Goal: Transaction & Acquisition: Purchase product/service

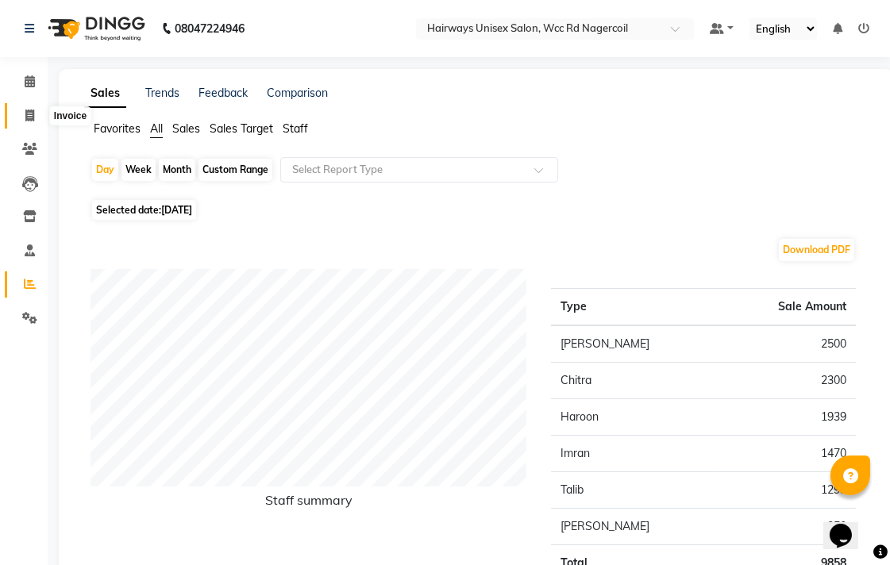
click at [27, 117] on icon at bounding box center [29, 116] width 9 height 12
select select "service"
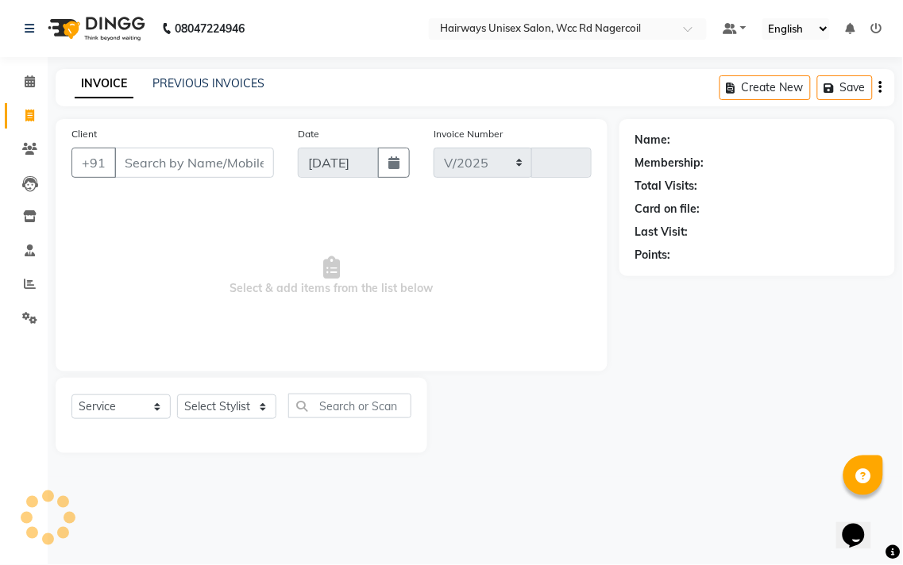
select select "6523"
type input "6676"
drag, startPoint x: 250, startPoint y: 419, endPoint x: 250, endPoint y: 409, distance: 10.3
click at [250, 419] on select "Select Stylist" at bounding box center [226, 407] width 99 height 25
select select "49920"
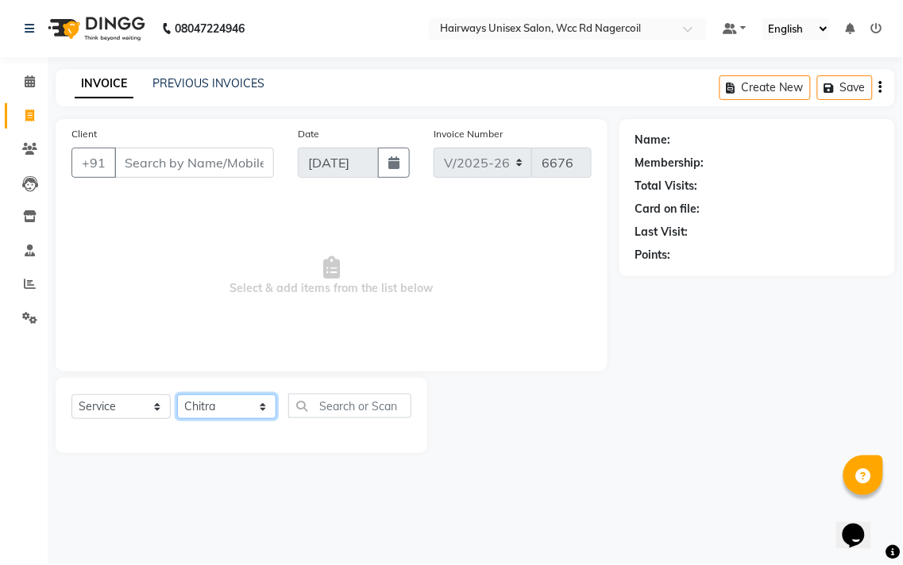
click at [177, 395] on select "Select Stylist Admin Chitra divya [PERSON_NAME] [PERSON_NAME] Reception [PERSON…" at bounding box center [226, 407] width 99 height 25
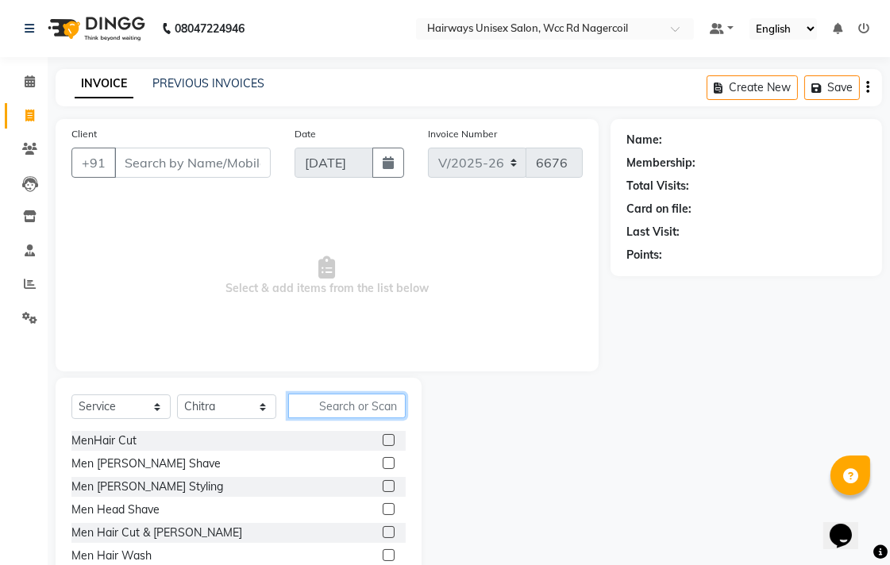
click at [375, 401] on input "text" at bounding box center [346, 406] width 117 height 25
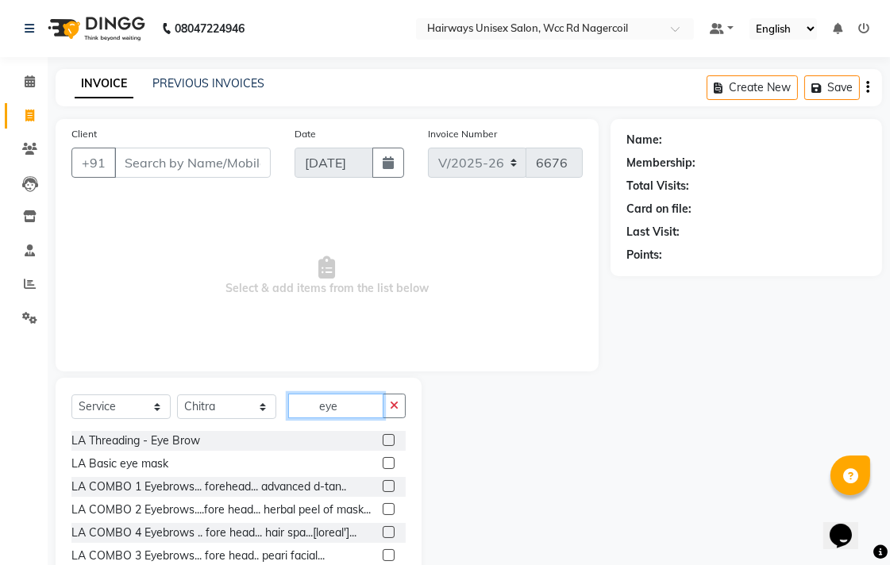
type input "eye"
click at [383, 437] on label at bounding box center [389, 440] width 12 height 12
click at [383, 437] on input "checkbox" at bounding box center [388, 441] width 10 height 10
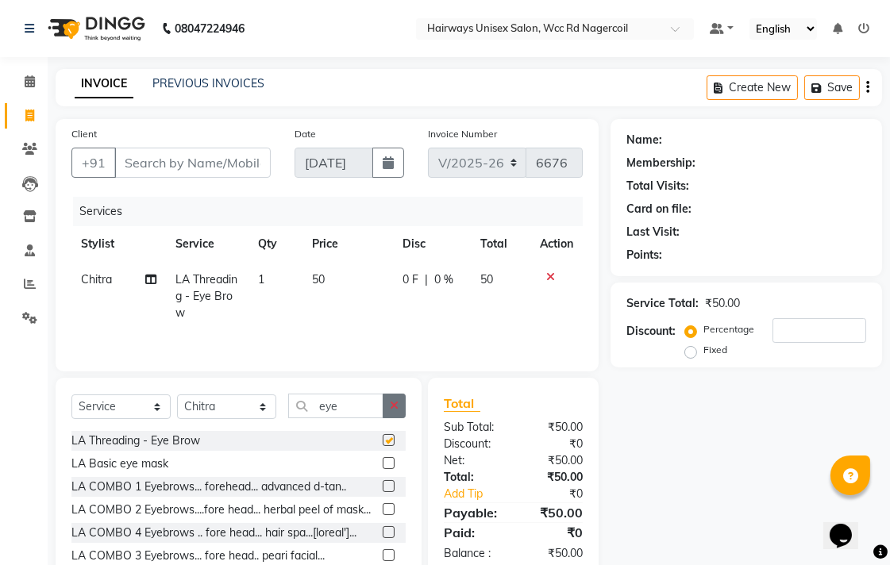
checkbox input "false"
click at [401, 410] on button "button" at bounding box center [394, 406] width 23 height 25
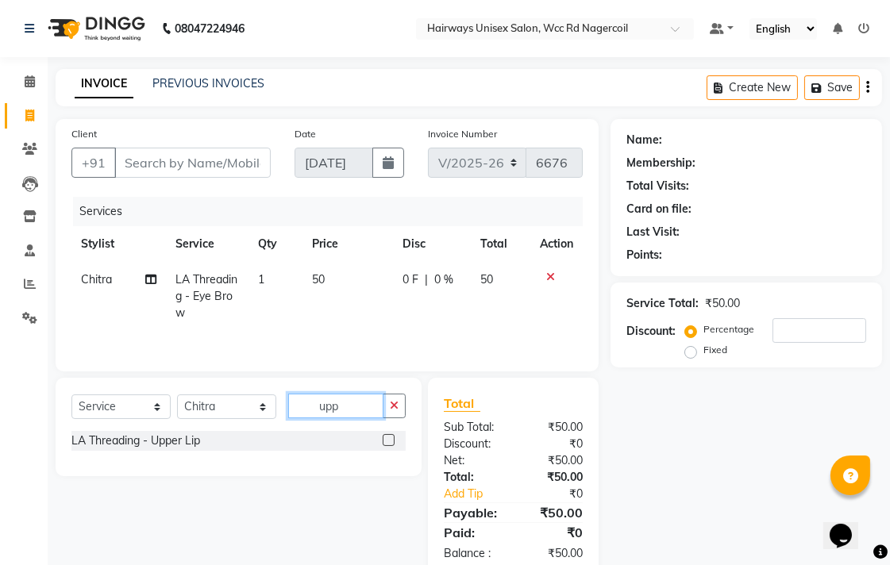
type input "upp"
click at [387, 440] on label at bounding box center [389, 440] width 12 height 12
click at [387, 440] on input "checkbox" at bounding box center [388, 441] width 10 height 10
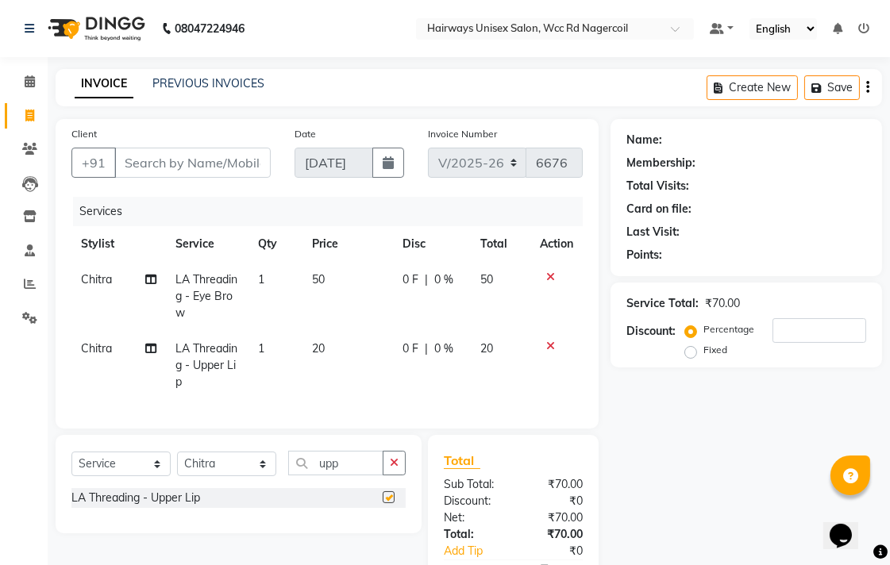
checkbox input "false"
click at [229, 168] on input "Client" at bounding box center [192, 163] width 156 height 30
type input "7"
type input "0"
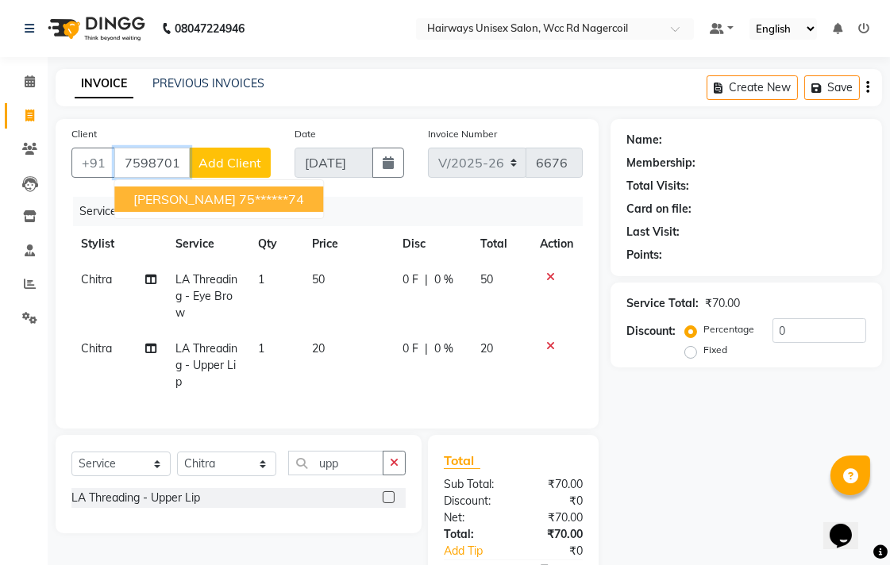
click at [248, 201] on ngb-highlight "75******74" at bounding box center [271, 199] width 65 height 16
type input "75******74"
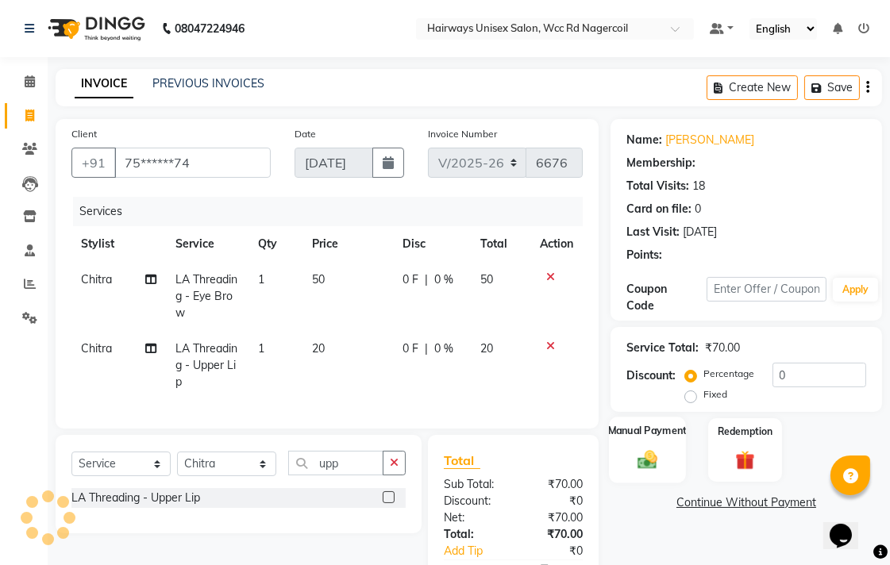
select select "1: Object"
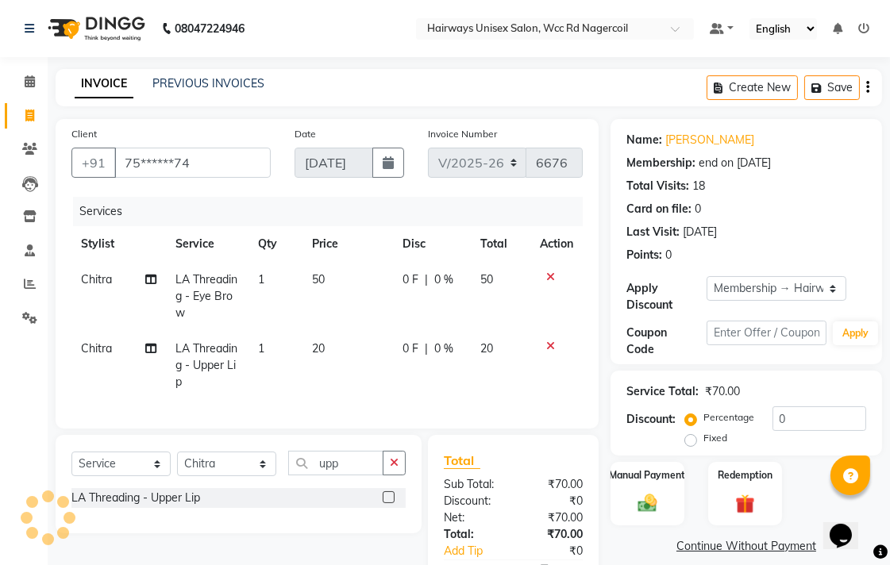
click at [633, 451] on div "Service Total: ₹70.00 Discount: Percentage Fixed 0" at bounding box center [745, 413] width 271 height 85
click at [635, 475] on label "Manual Payment" at bounding box center [647, 474] width 79 height 15
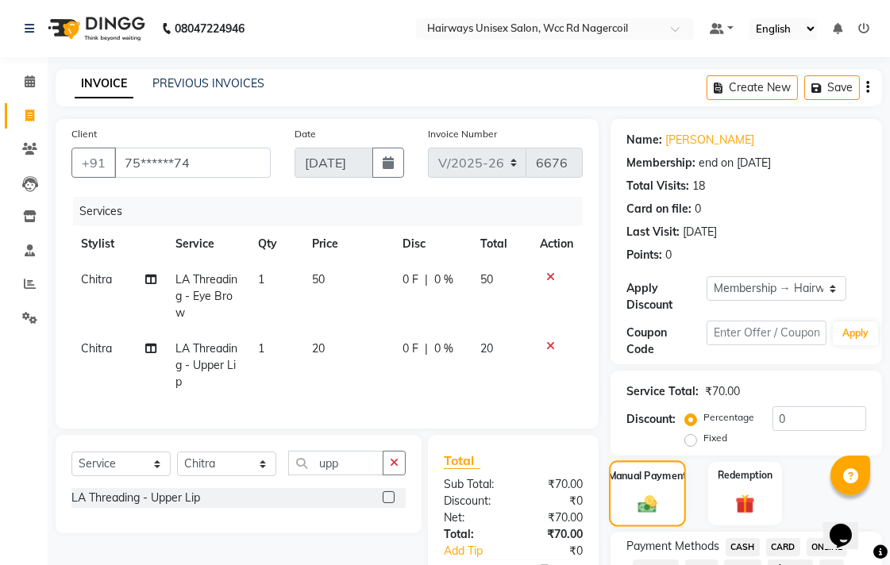
scroll to position [352, 0]
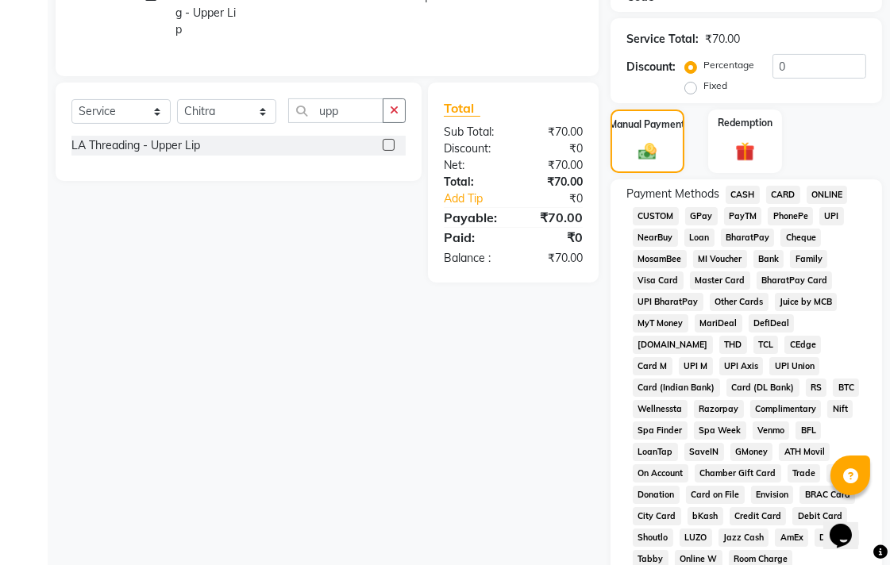
click at [728, 191] on span "CASH" at bounding box center [743, 195] width 34 height 18
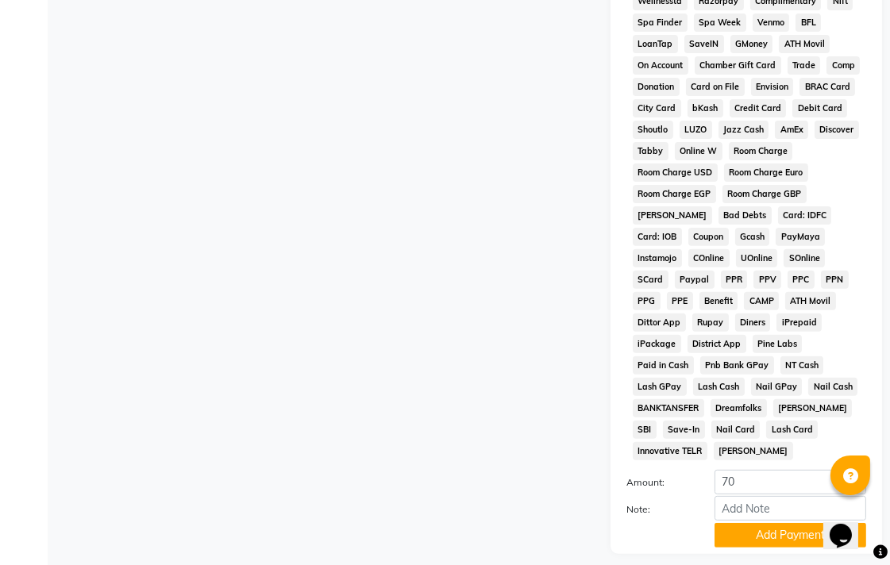
scroll to position [791, 0]
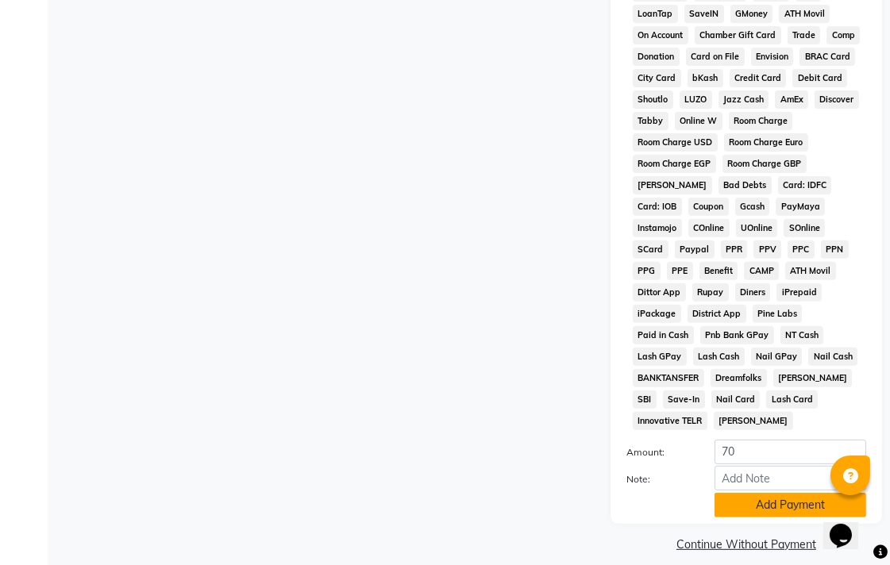
click at [751, 493] on button "Add Payment" at bounding box center [790, 505] width 152 height 25
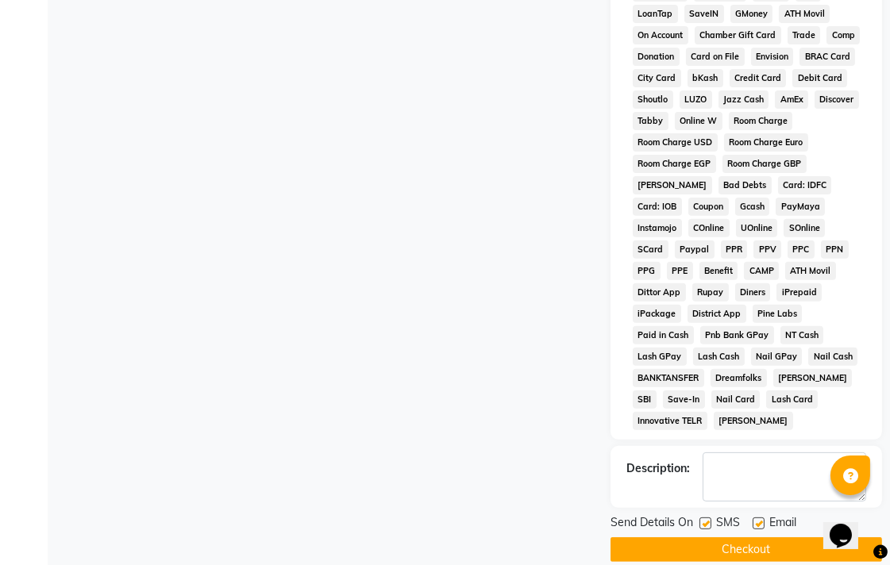
click at [755, 537] on button "Checkout" at bounding box center [745, 549] width 271 height 25
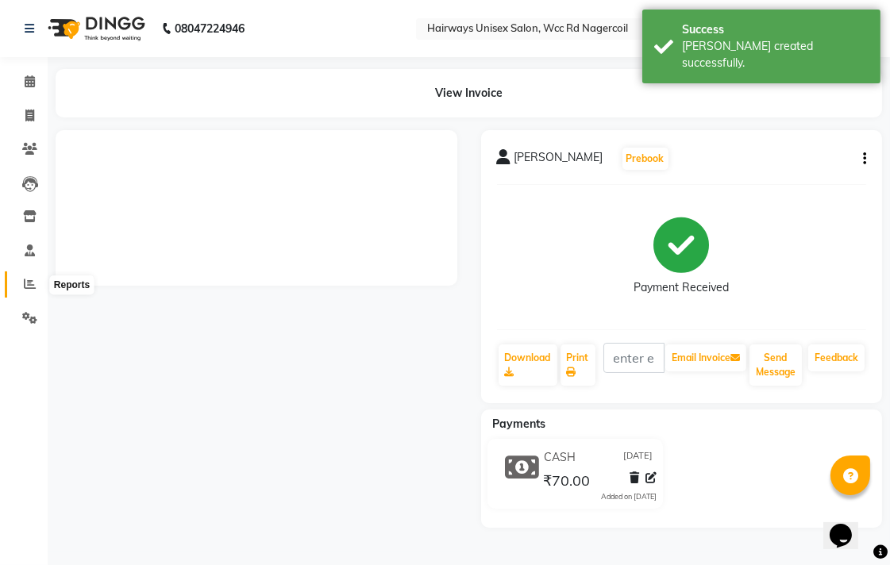
click at [24, 283] on icon at bounding box center [30, 284] width 12 height 12
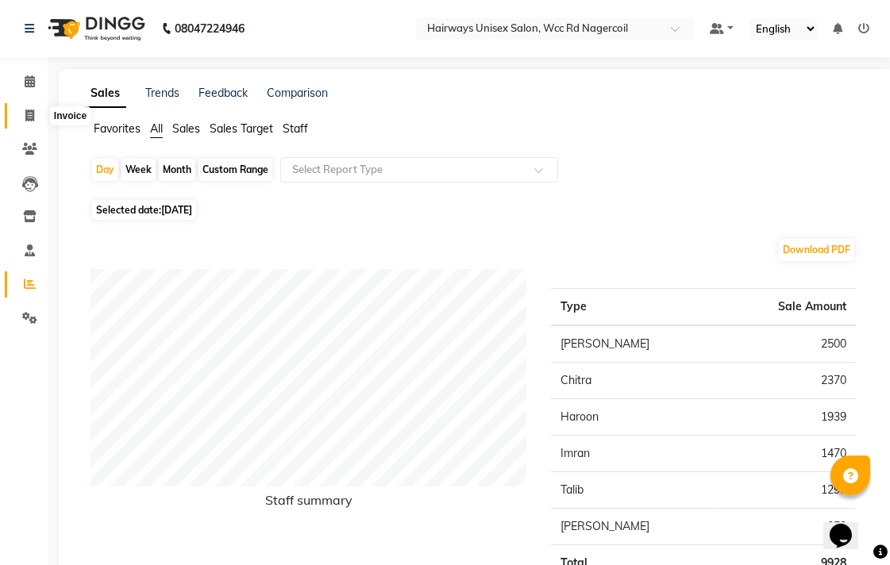
click at [34, 117] on span at bounding box center [30, 116] width 28 height 18
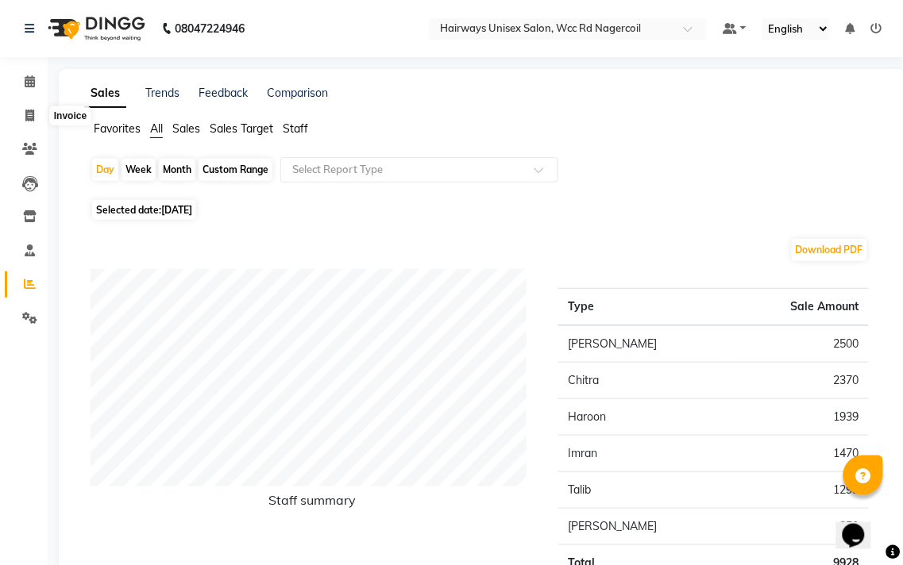
select select "service"
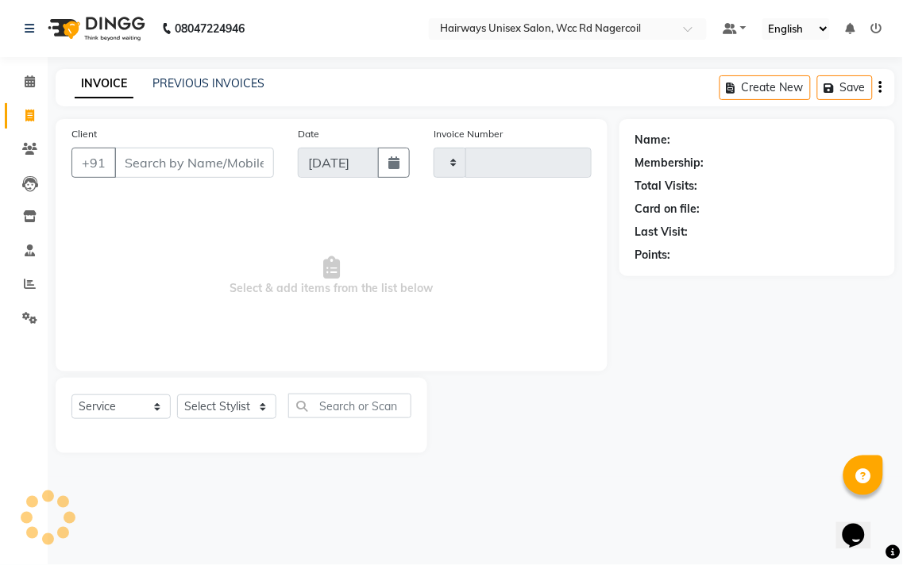
type input "6677"
select select "6523"
click at [217, 394] on div "Select Service Product Membership Package Voucher Prepaid Gift Card Select Styl…" at bounding box center [241, 412] width 340 height 37
click at [217, 405] on select "Select Stylist Admin Chitra divya [PERSON_NAME] [PERSON_NAME] Reception [PERSON…" at bounding box center [226, 407] width 99 height 25
select select "49914"
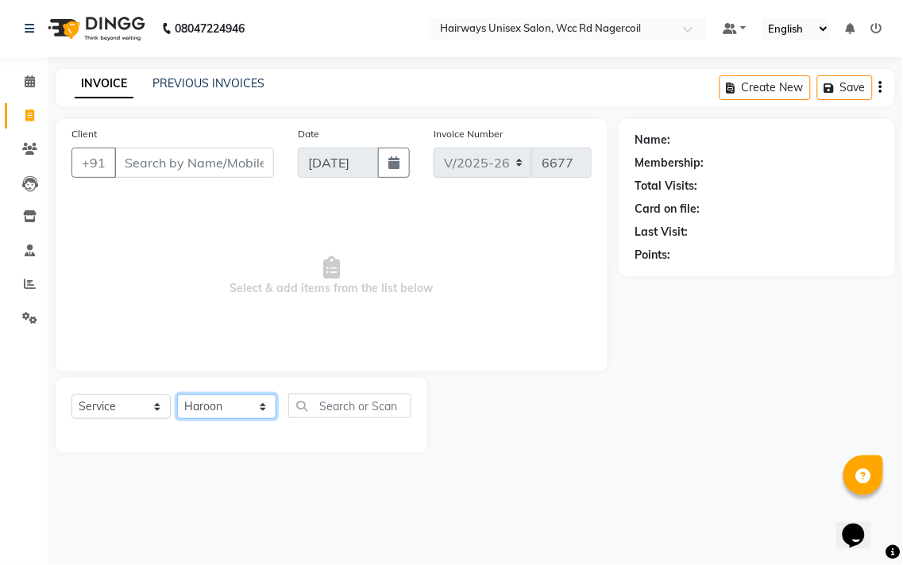
click at [177, 395] on select "Select Stylist Admin Chitra divya [PERSON_NAME] [PERSON_NAME] Reception [PERSON…" at bounding box center [226, 407] width 99 height 25
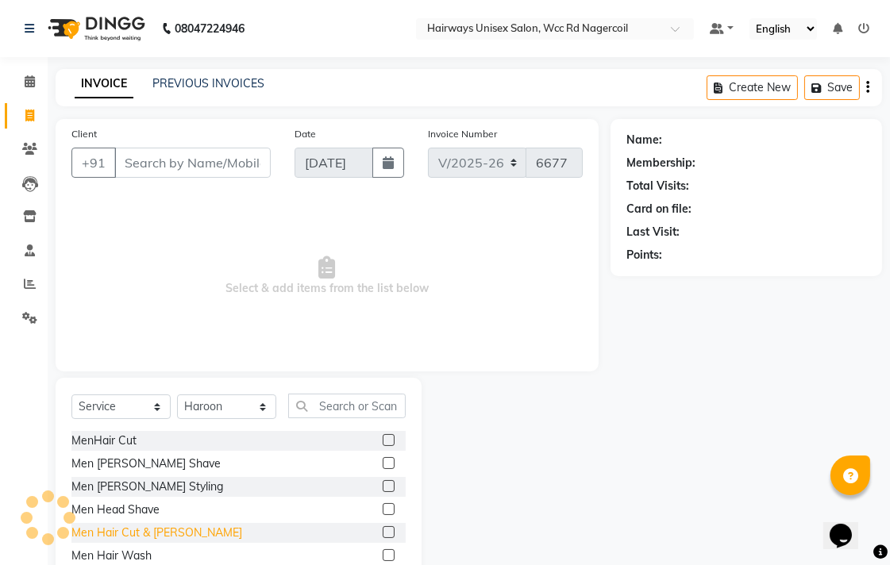
click at [148, 533] on div "Men Hair Cut & [PERSON_NAME]" at bounding box center [156, 533] width 171 height 17
checkbox input "false"
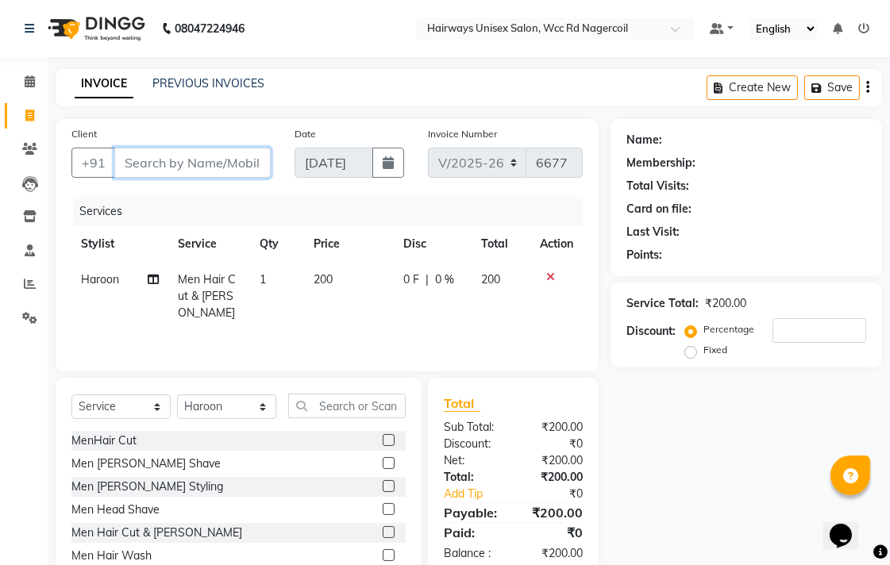
click at [160, 171] on input "Client" at bounding box center [192, 163] width 156 height 30
type input "9"
type input "0"
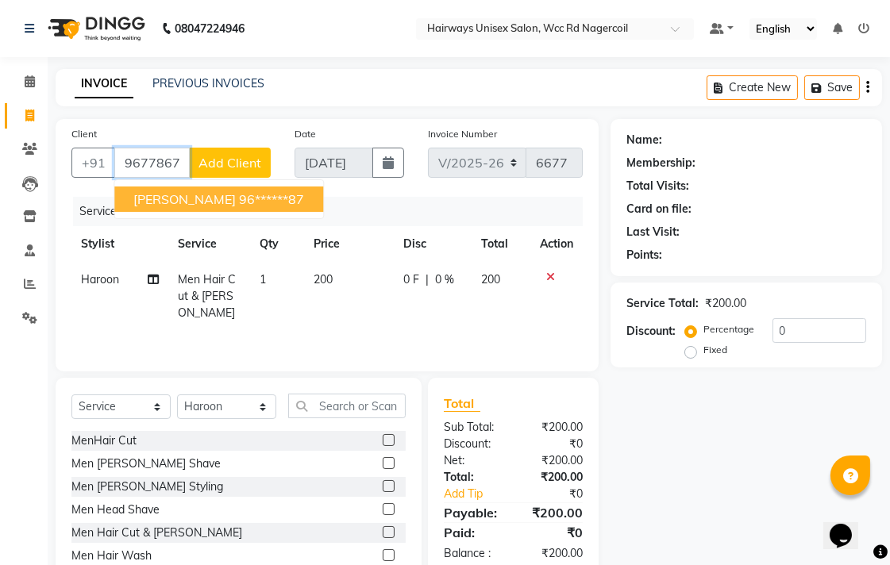
click at [172, 191] on span "[PERSON_NAME]" at bounding box center [184, 199] width 102 height 16
type input "96******87"
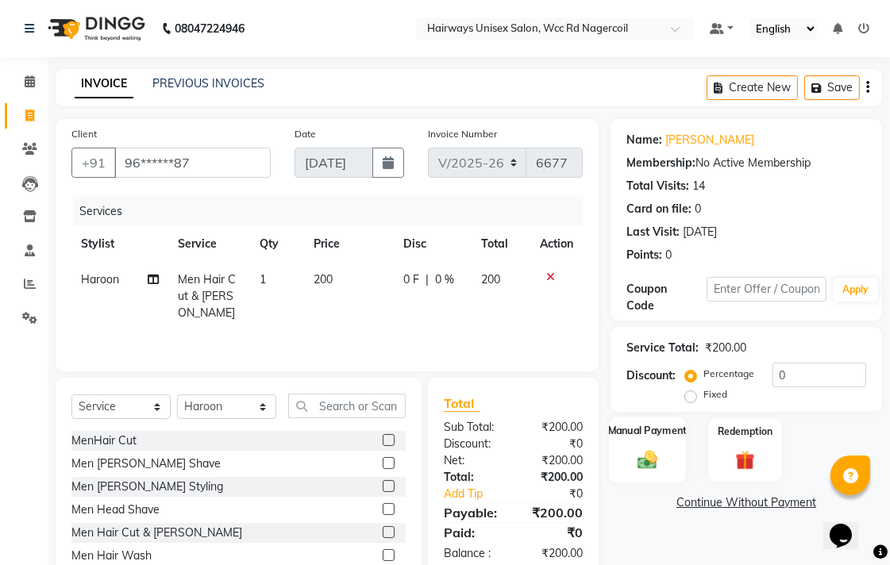
click at [675, 460] on div "Manual Payment" at bounding box center [647, 450] width 77 height 67
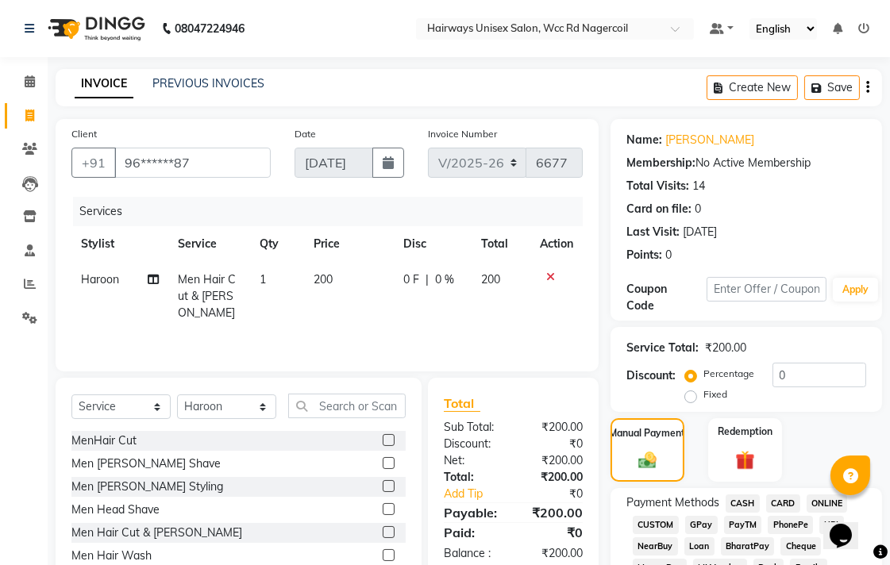
scroll to position [88, 0]
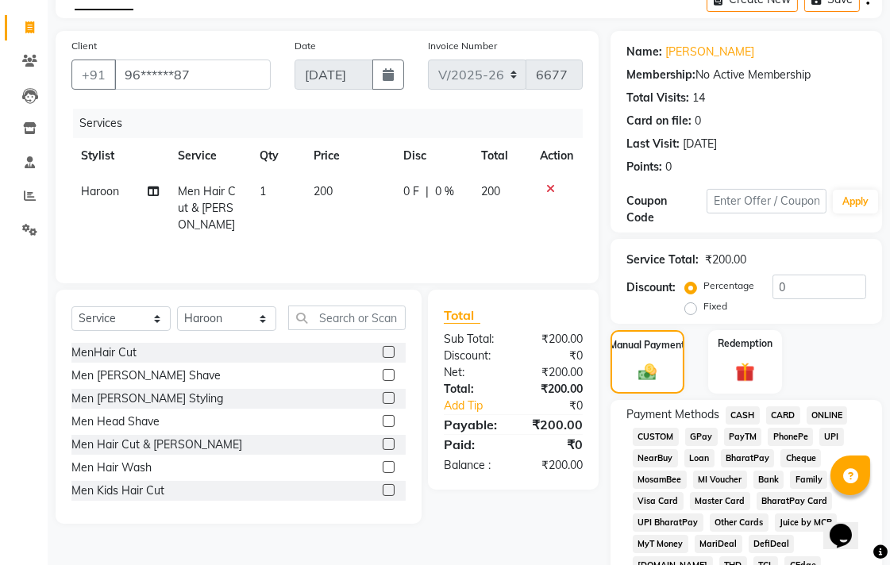
click at [829, 440] on span "UPI" at bounding box center [831, 437] width 25 height 18
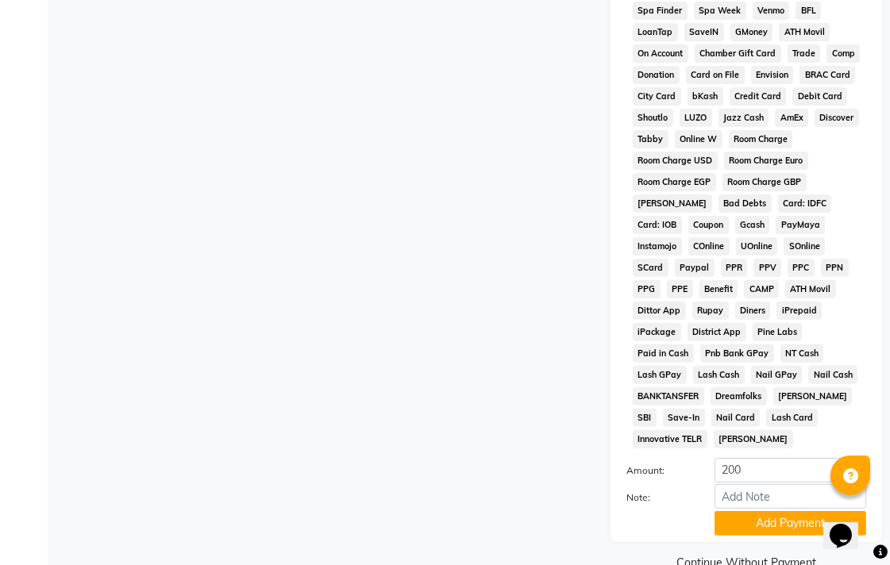
scroll to position [747, 0]
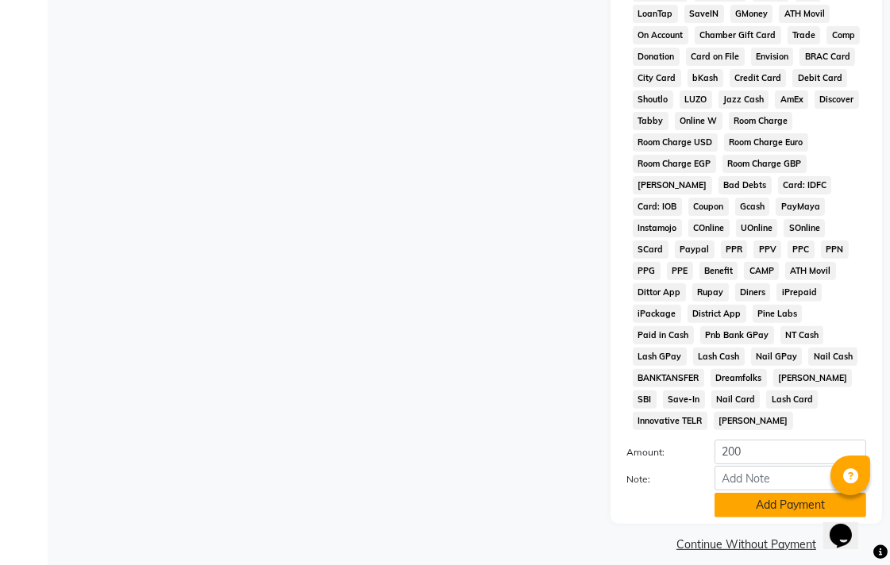
click at [762, 493] on button "Add Payment" at bounding box center [790, 505] width 152 height 25
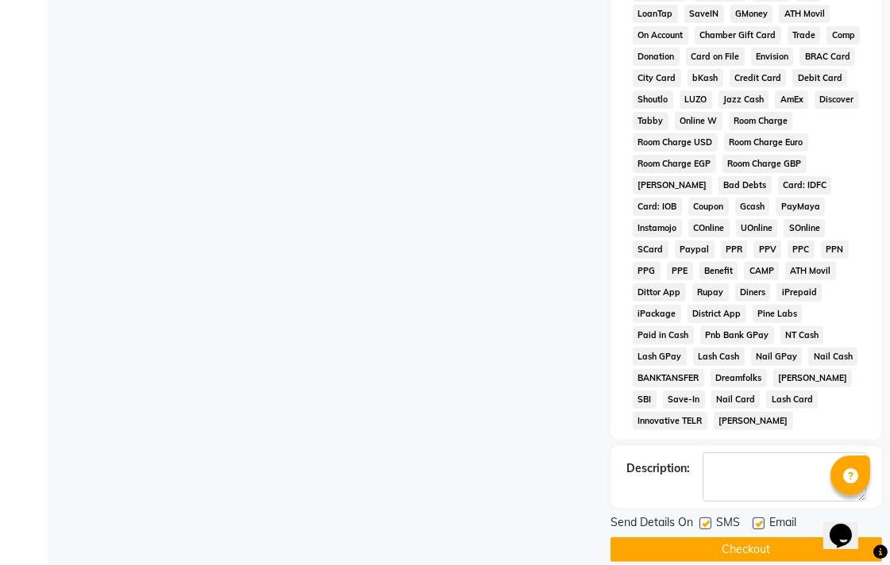
click at [752, 537] on button "Checkout" at bounding box center [745, 549] width 271 height 25
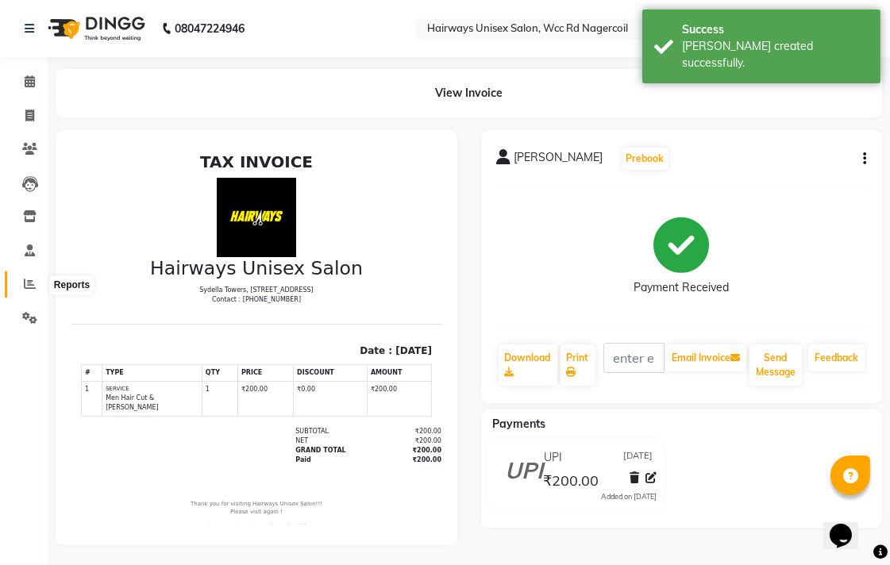
click at [29, 284] on icon at bounding box center [30, 284] width 12 height 12
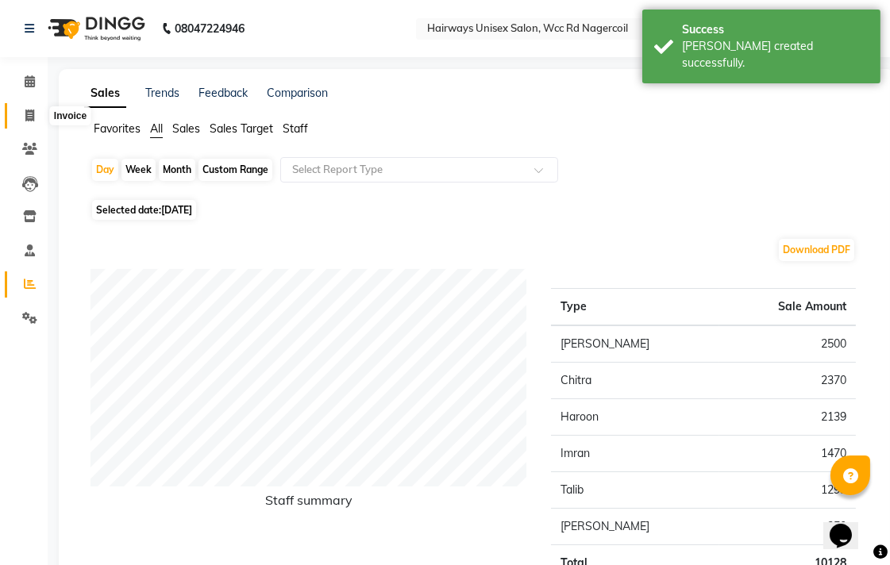
click at [32, 110] on icon at bounding box center [29, 116] width 9 height 12
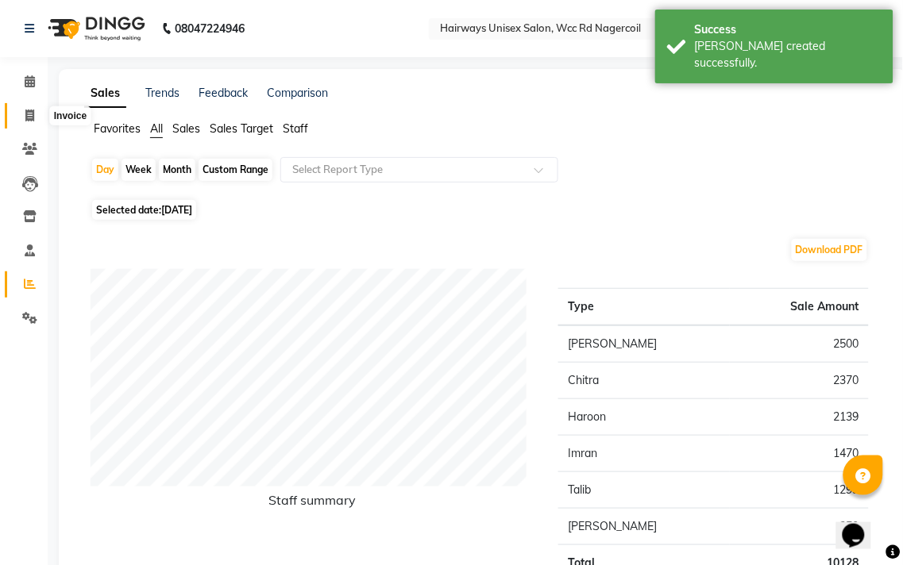
select select "6523"
select select "service"
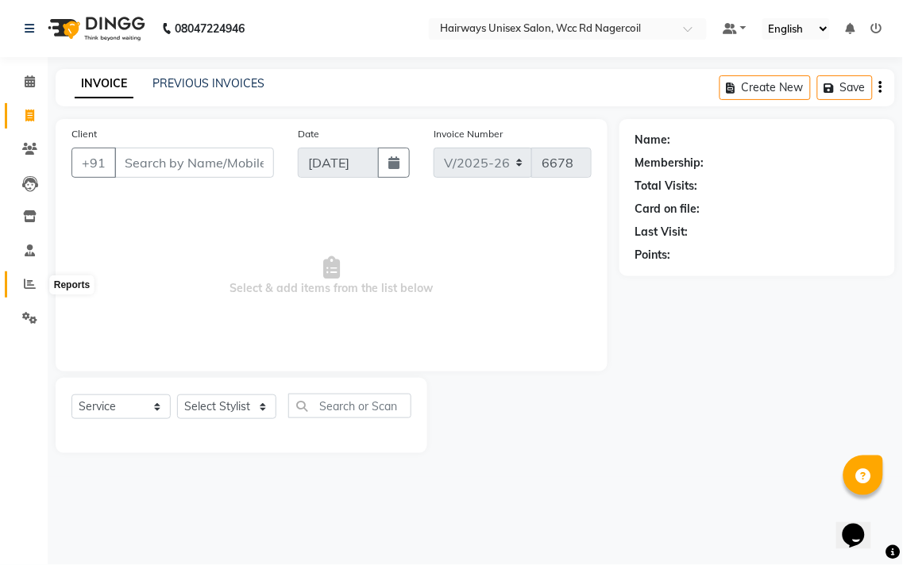
click at [34, 282] on icon at bounding box center [30, 284] width 12 height 12
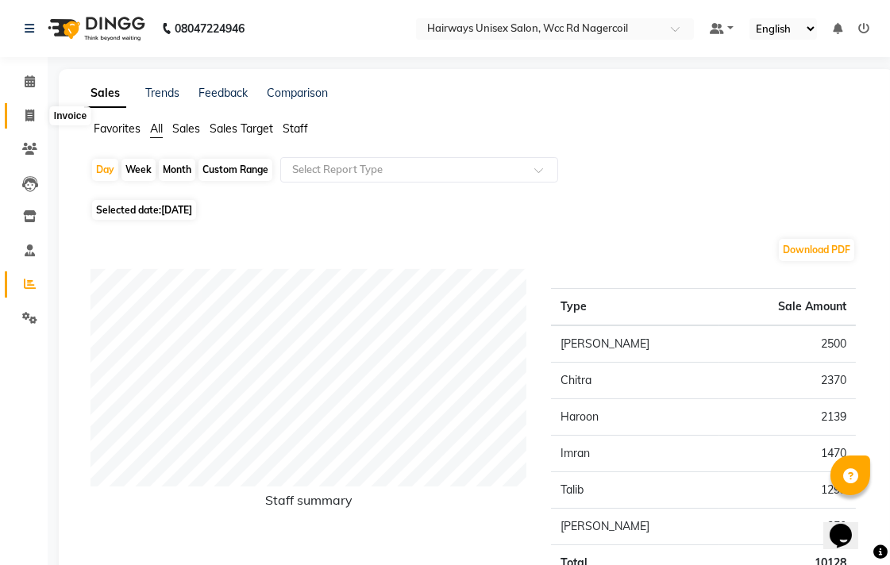
click at [29, 113] on icon at bounding box center [29, 116] width 9 height 12
select select "service"
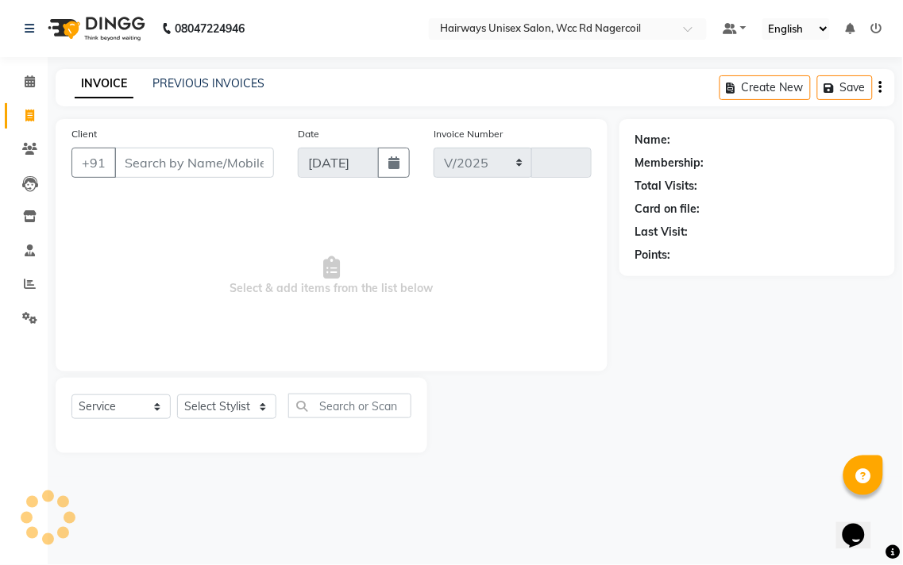
select select "6523"
type input "6678"
click at [234, 400] on select "Select Stylist Admin Chitra divya [PERSON_NAME] [PERSON_NAME] Reception [PERSON…" at bounding box center [226, 407] width 99 height 25
select select "49917"
click at [177, 395] on select "Select Stylist Admin Chitra divya [PERSON_NAME] [PERSON_NAME] Reception [PERSON…" at bounding box center [226, 407] width 99 height 25
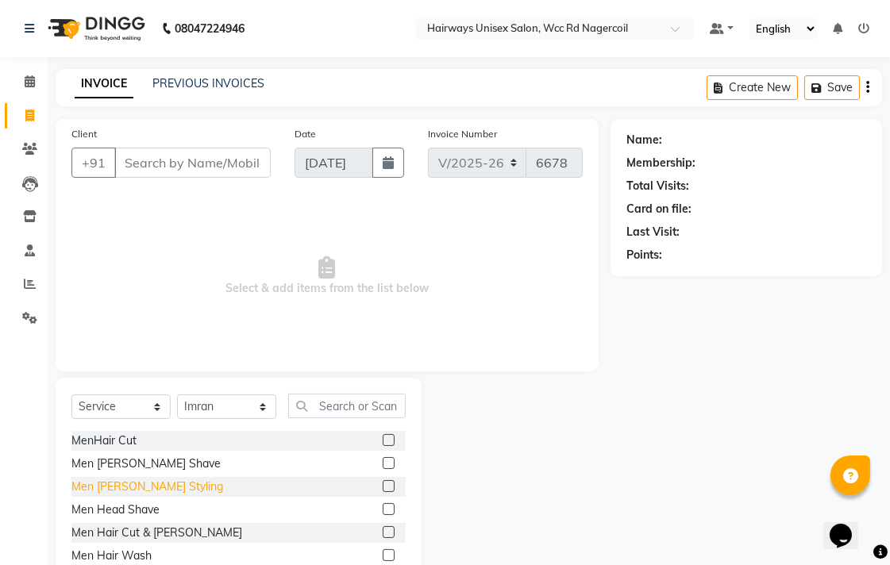
click at [152, 485] on div "Men [PERSON_NAME] Styling" at bounding box center [147, 487] width 152 height 17
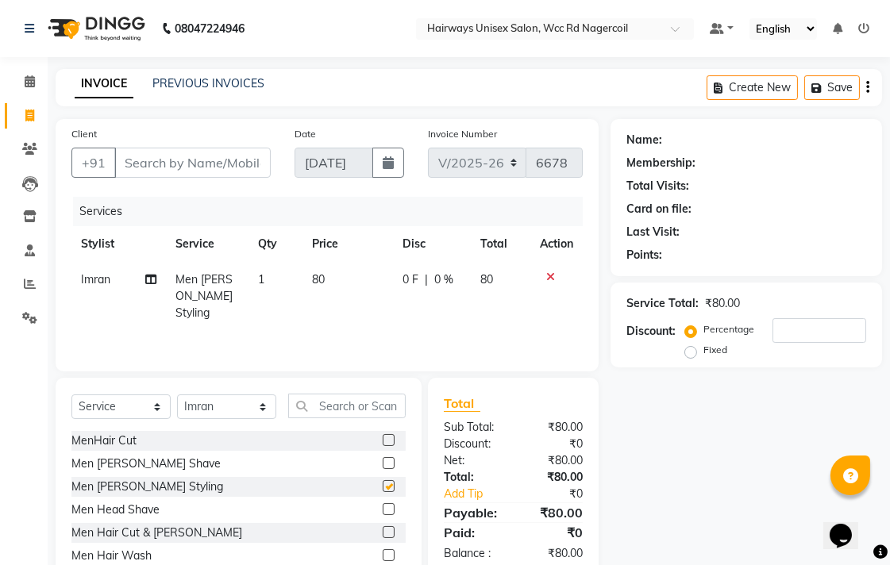
checkbox input "false"
click at [341, 407] on input "text" at bounding box center [346, 406] width 117 height 25
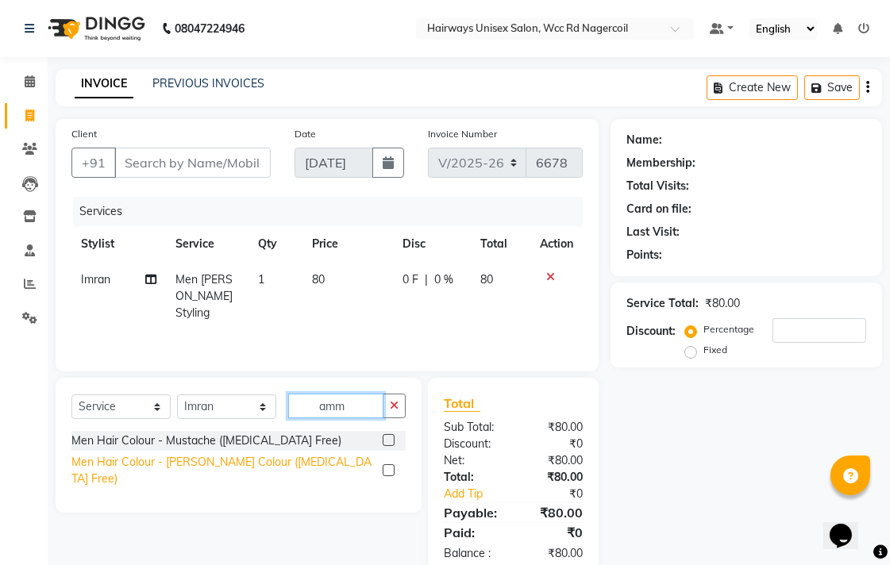
type input "amm"
click at [213, 462] on div "Men Hair Colour - [PERSON_NAME] Colour ([MEDICAL_DATA] Free)" at bounding box center [223, 470] width 305 height 33
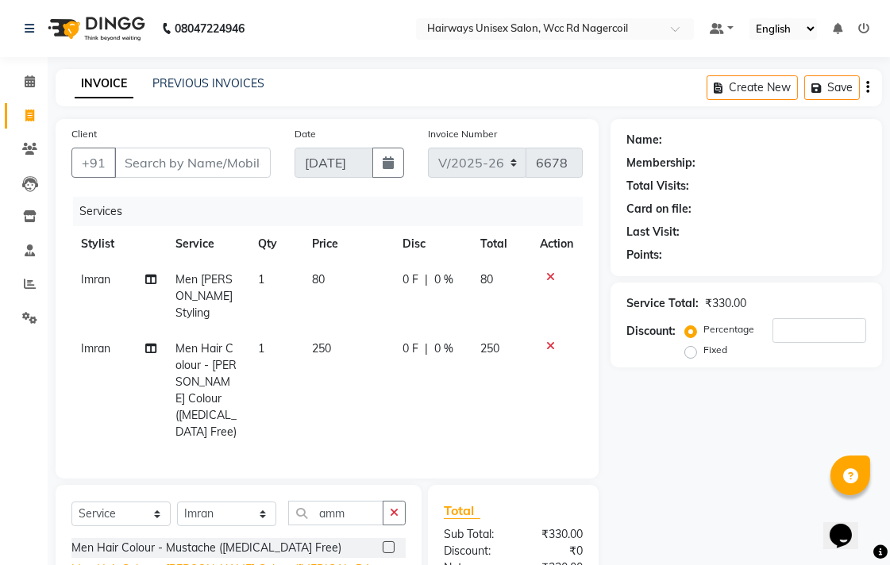
checkbox input "false"
click at [230, 161] on input "Client" at bounding box center [192, 163] width 156 height 30
type input "9"
type input "0"
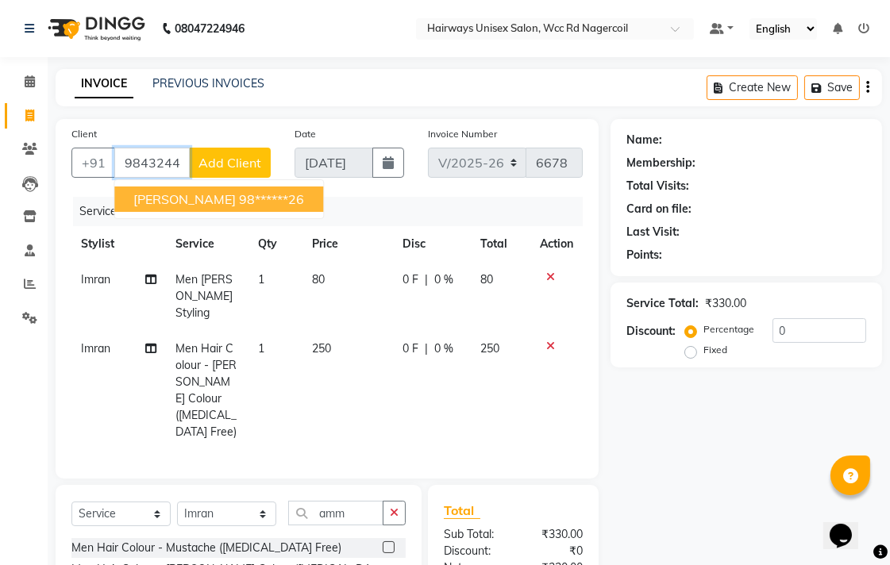
click at [239, 198] on ngb-highlight "98******26" at bounding box center [271, 199] width 65 height 16
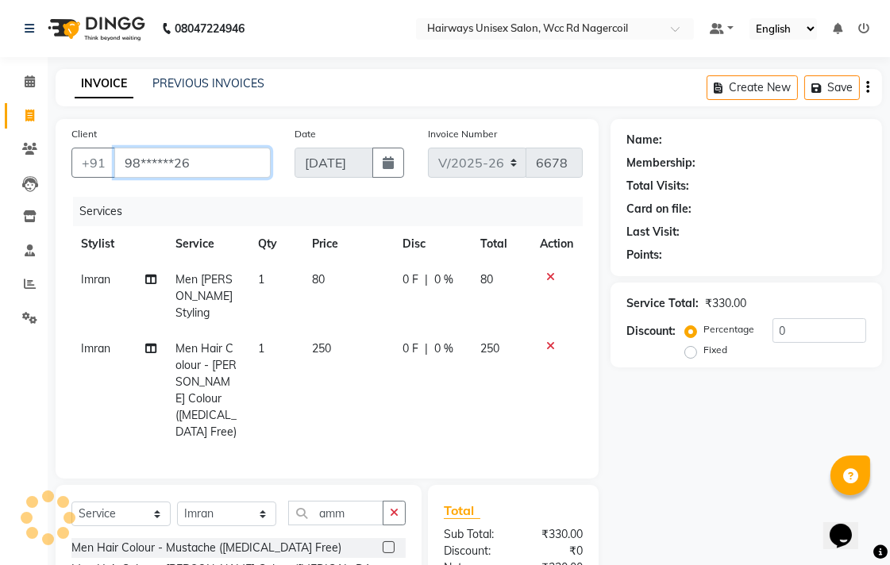
type input "98******26"
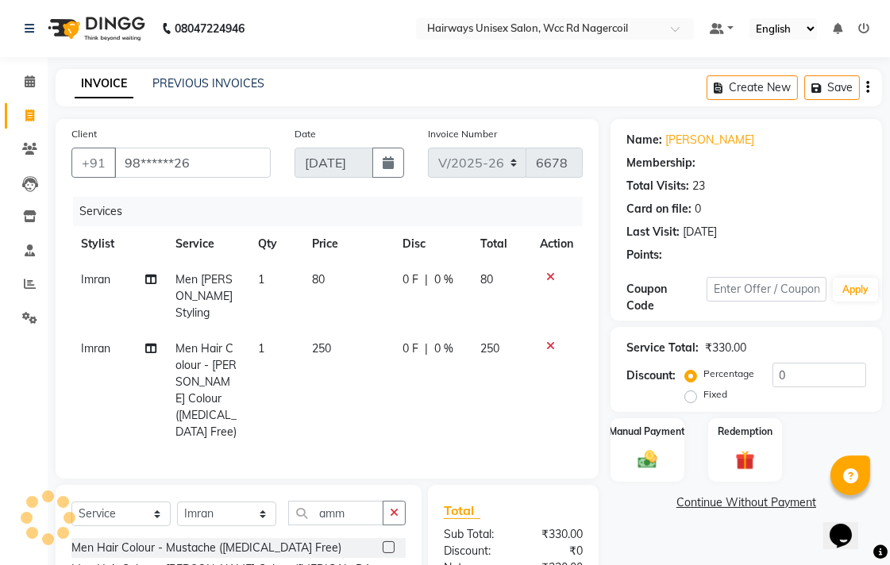
select select "1: Object"
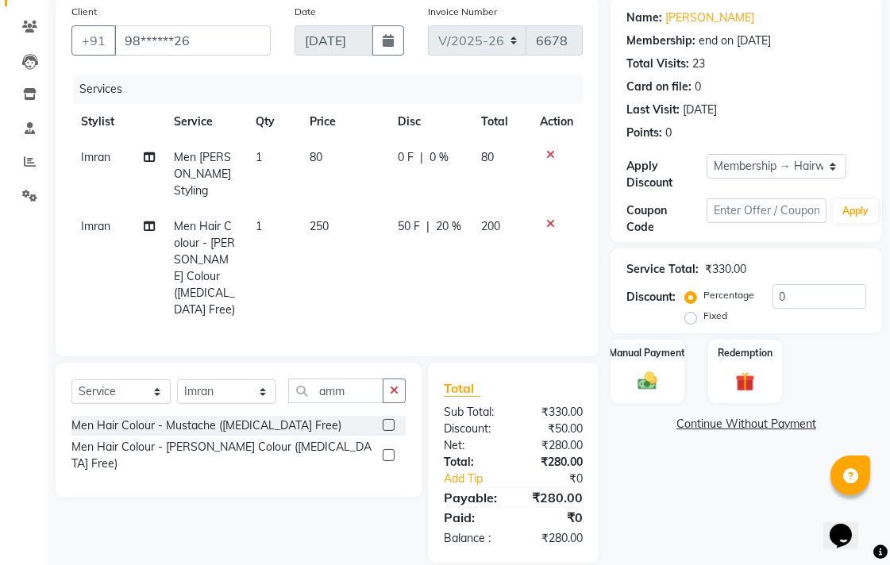
scroll to position [123, 0]
click at [655, 358] on label "Manual Payment" at bounding box center [647, 351] width 79 height 15
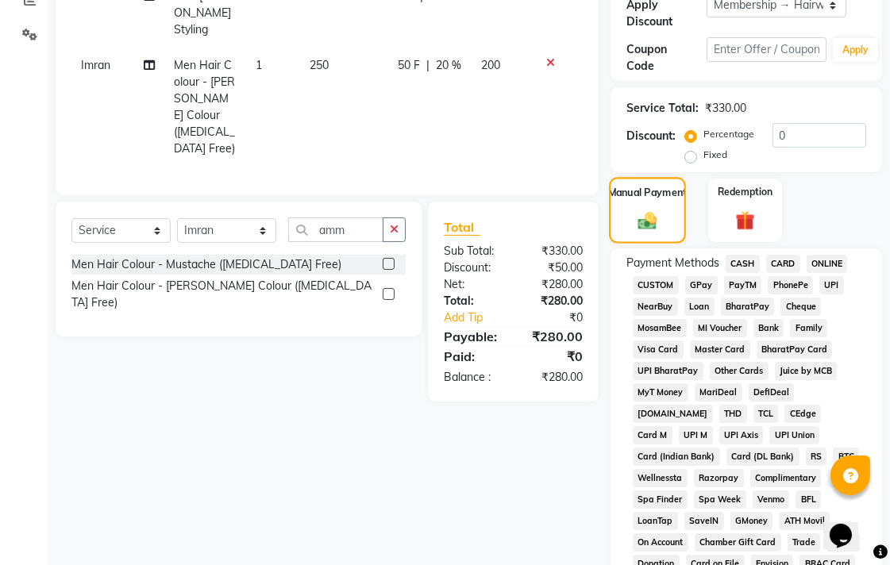
scroll to position [176, 0]
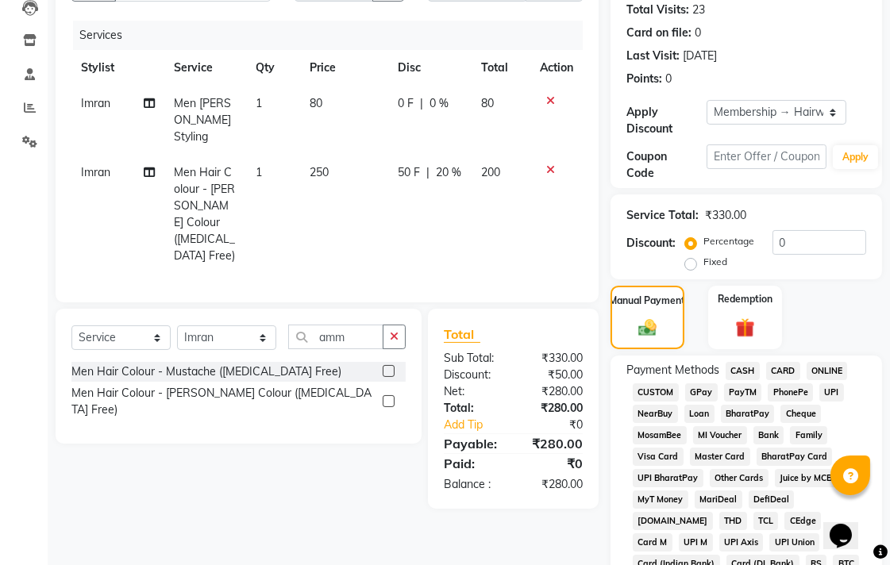
click at [826, 392] on span "UPI" at bounding box center [831, 392] width 25 height 18
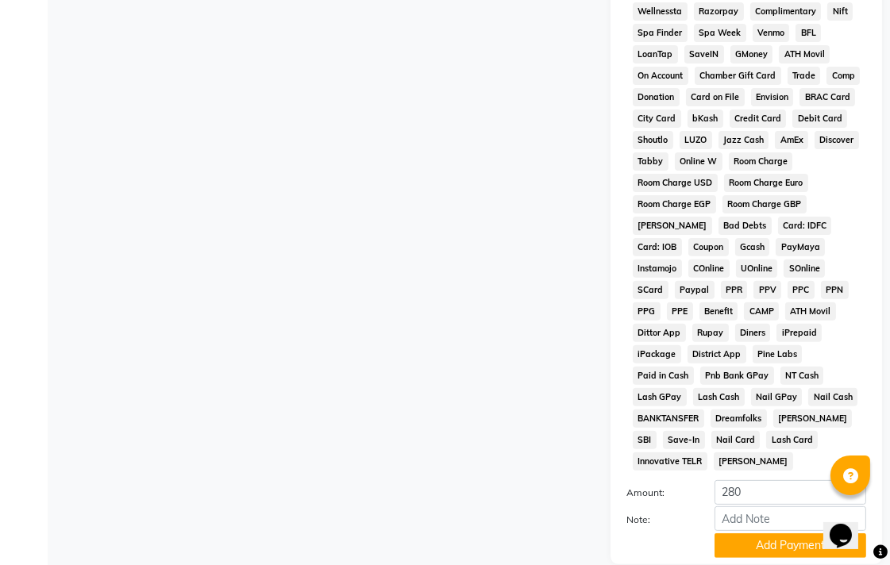
scroll to position [791, 0]
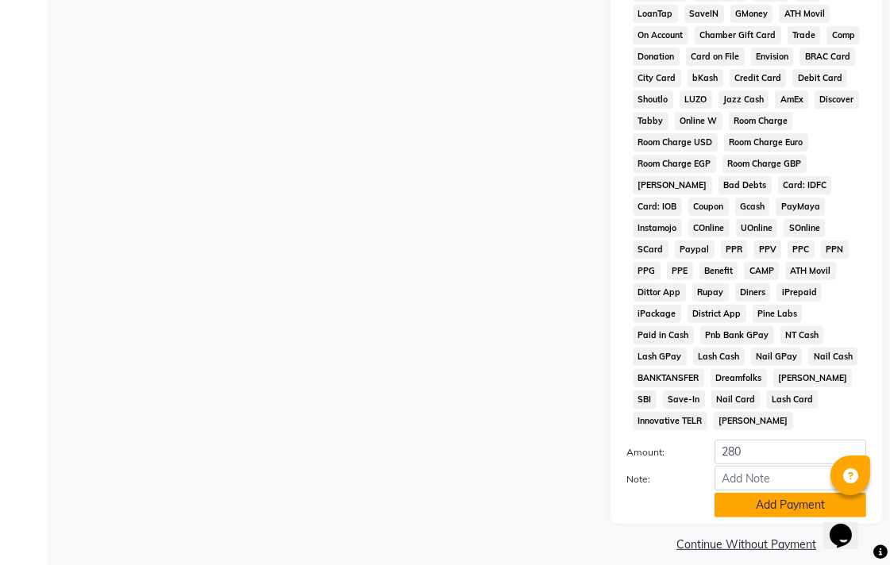
click at [786, 493] on button "Add Payment" at bounding box center [790, 505] width 152 height 25
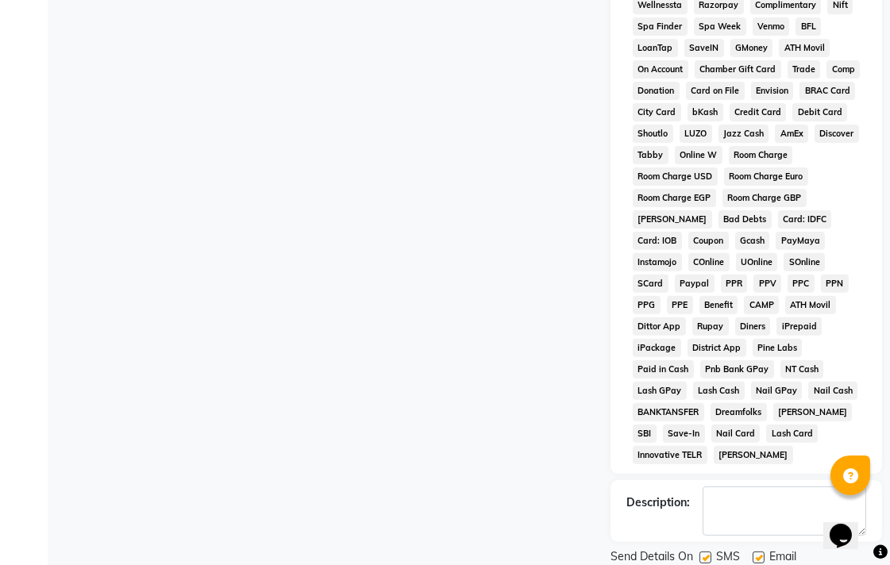
scroll to position [796, 0]
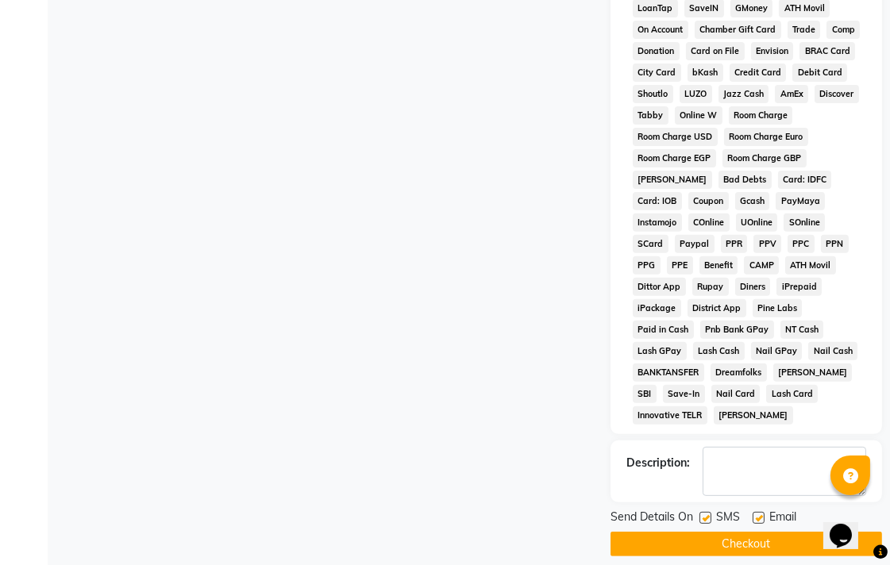
click at [716, 532] on button "Checkout" at bounding box center [745, 544] width 271 height 25
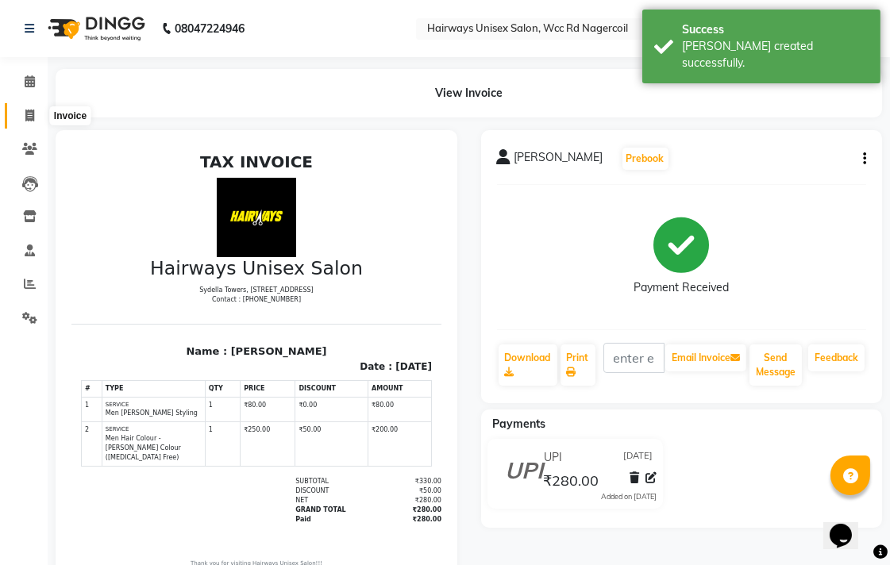
click at [33, 110] on icon at bounding box center [29, 116] width 9 height 12
select select "service"
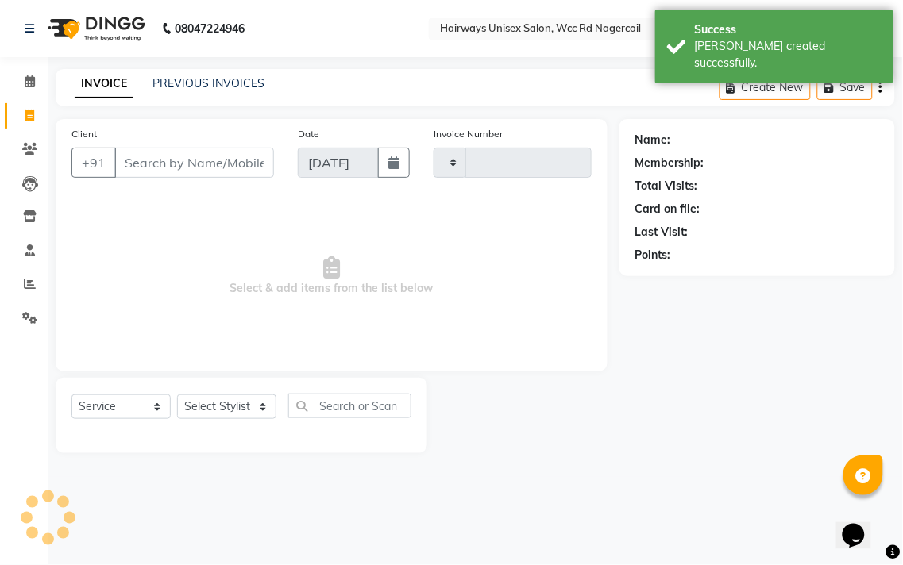
type input "6679"
select select "6523"
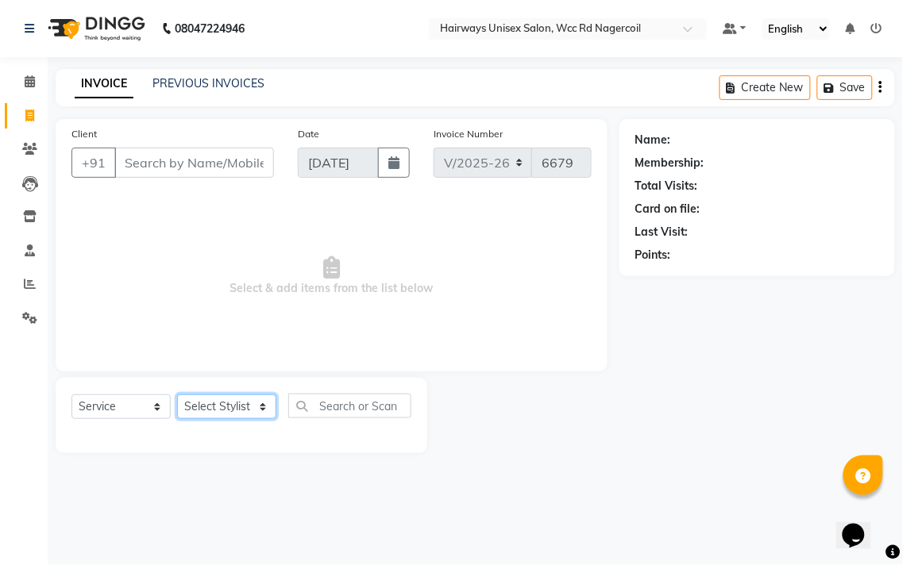
click at [236, 405] on select "Select Stylist Admin Chitra divya [PERSON_NAME] [PERSON_NAME] Reception [PERSON…" at bounding box center [226, 407] width 99 height 25
select select "49917"
click at [177, 395] on select "Select Stylist Admin Chitra divya [PERSON_NAME] [PERSON_NAME] Reception [PERSON…" at bounding box center [226, 407] width 99 height 25
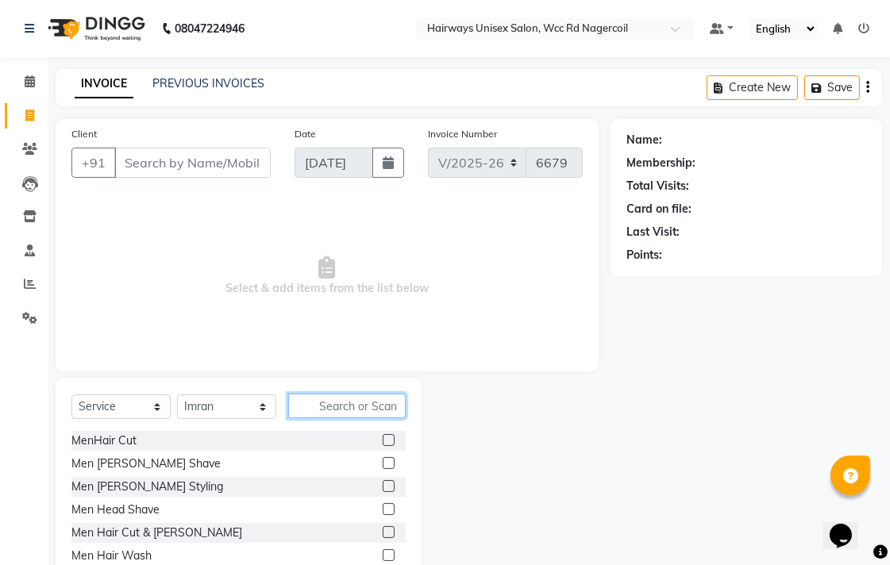
click at [329, 416] on input "text" at bounding box center [346, 406] width 117 height 25
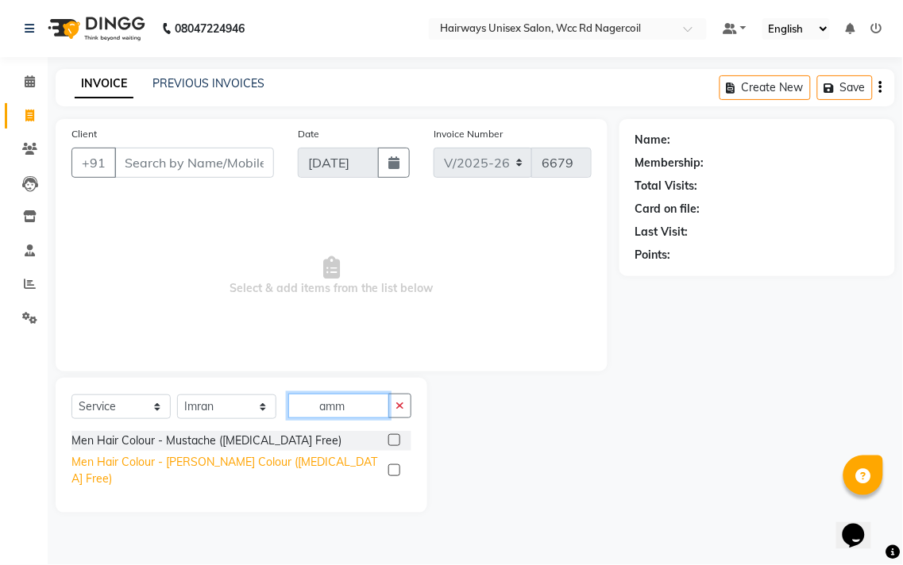
type input "amm"
click at [270, 465] on div "Men Hair Colour - [PERSON_NAME] Colour ([MEDICAL_DATA] Free)" at bounding box center [226, 470] width 310 height 33
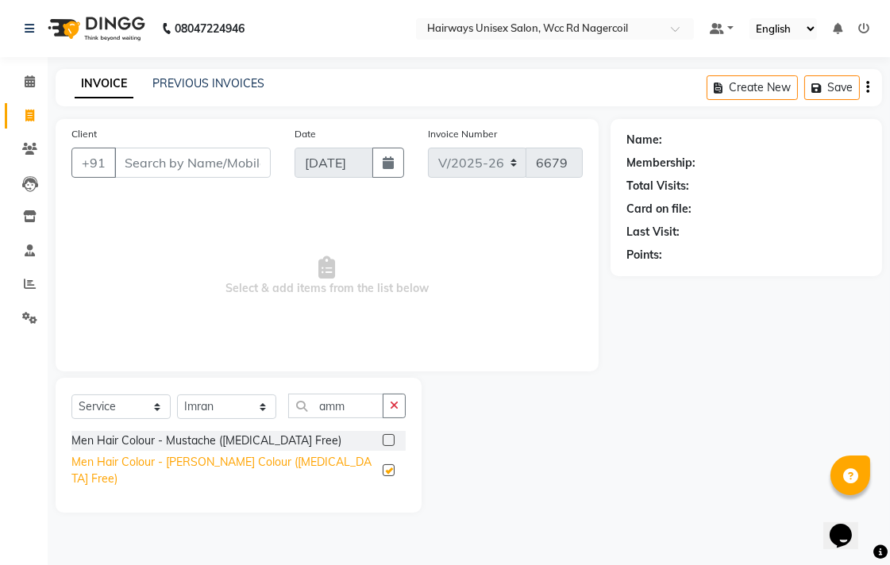
checkbox input "false"
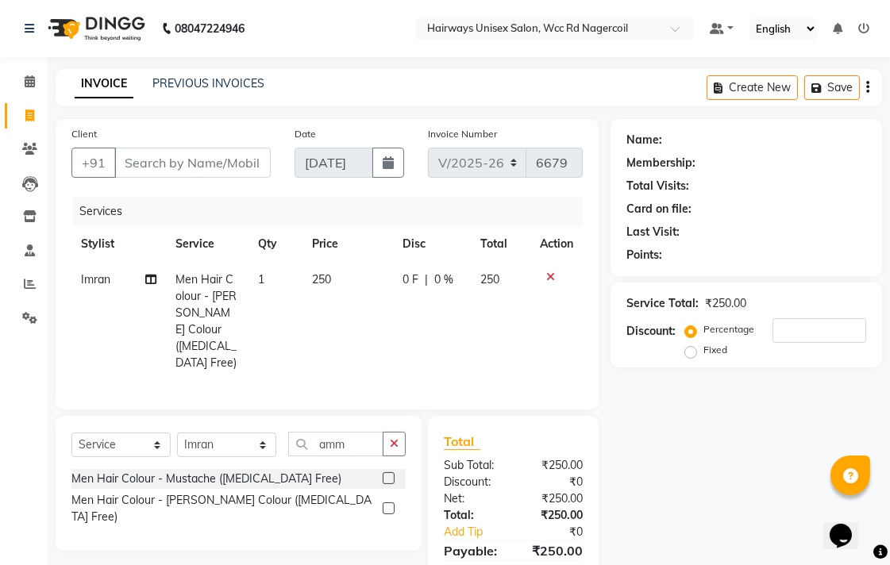
click at [349, 276] on td "250" at bounding box center [347, 321] width 90 height 119
select select "49917"
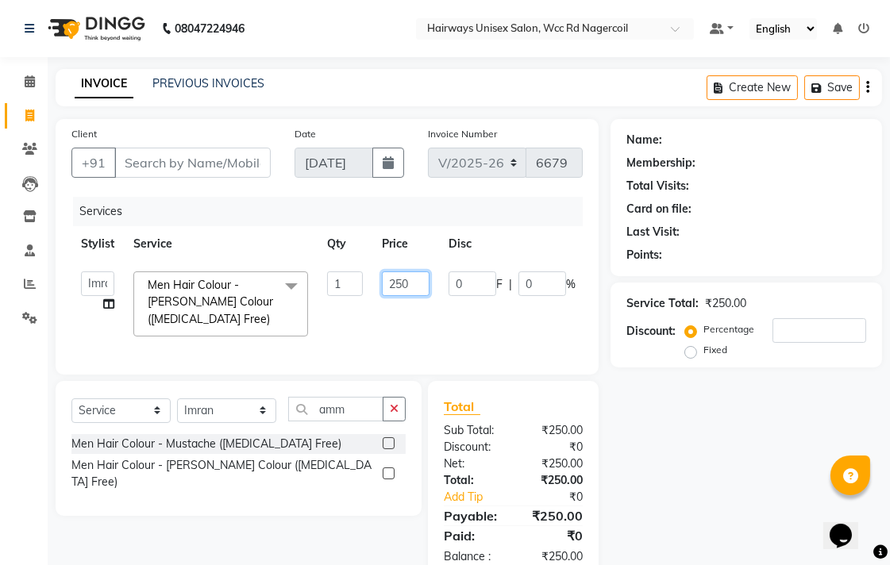
click at [410, 286] on input "250" at bounding box center [406, 283] width 48 height 25
type input "200"
click at [408, 312] on tr "Admin Chitra divya [PERSON_NAME] [PERSON_NAME] Reception [PERSON_NAME] [PERSON_…" at bounding box center [377, 304] width 612 height 84
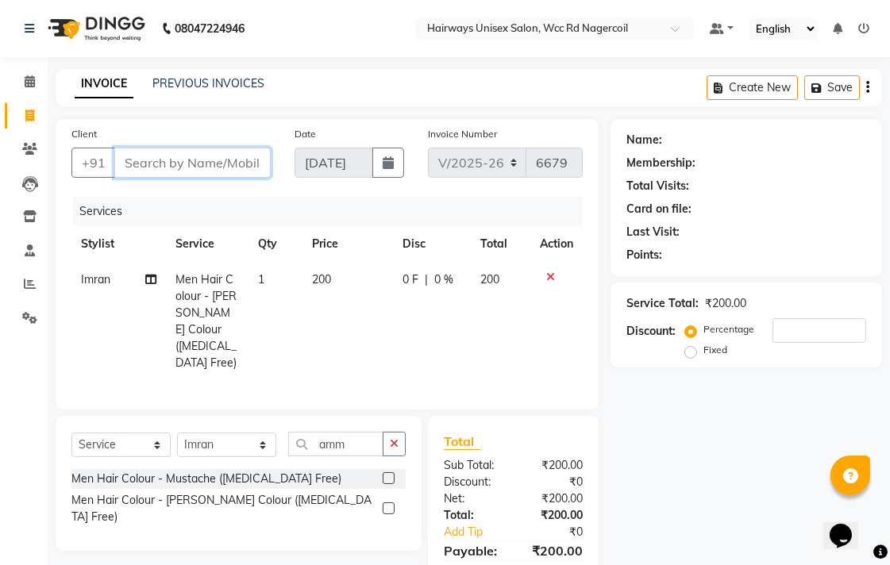
click at [187, 161] on input "Client" at bounding box center [192, 163] width 156 height 30
type input "9"
type input "0"
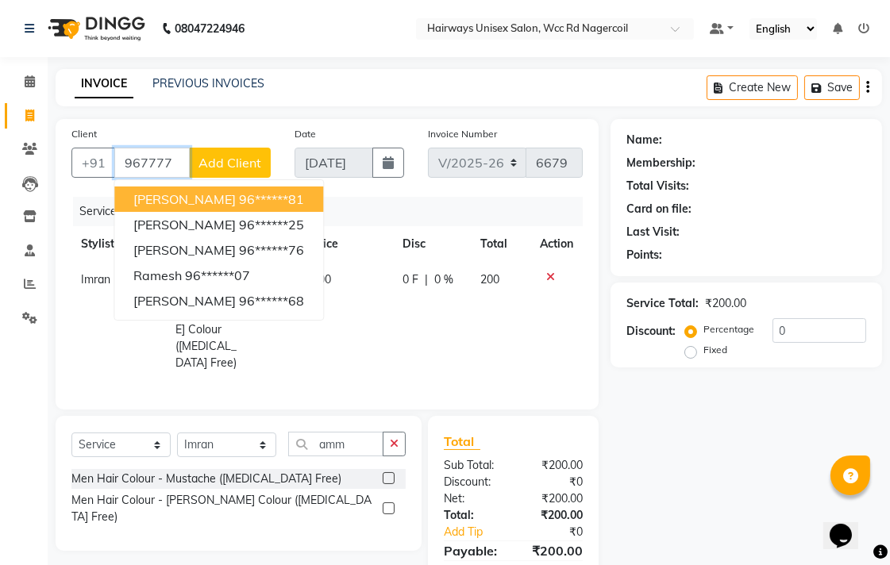
click at [200, 193] on span "[PERSON_NAME]" at bounding box center [184, 199] width 102 height 16
type input "96******81"
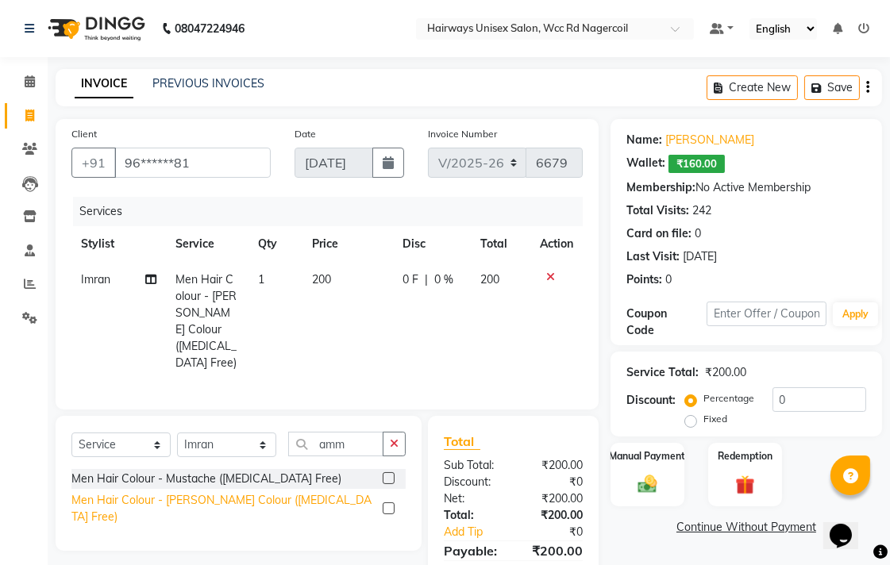
click at [274, 495] on div "Men Hair Colour - [PERSON_NAME] Colour ([MEDICAL_DATA] Free)" at bounding box center [223, 508] width 305 height 33
checkbox input "false"
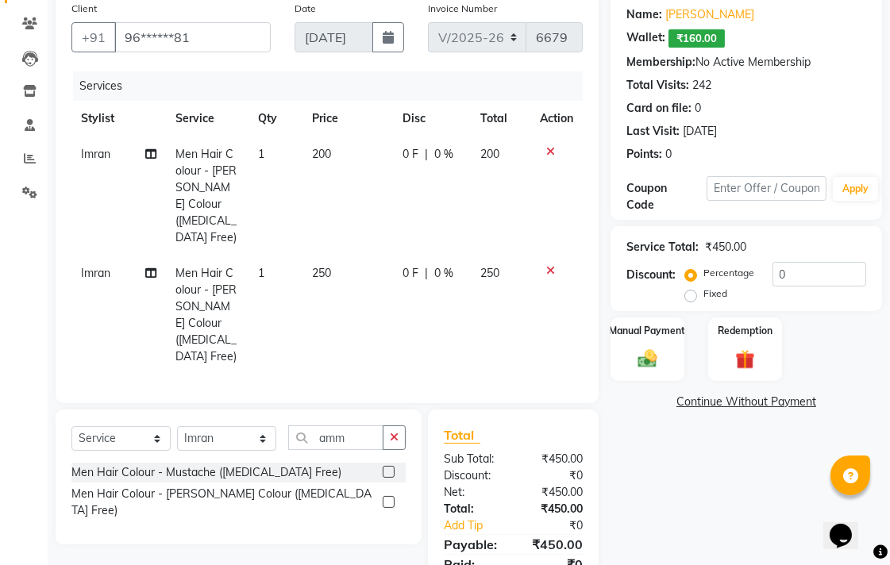
scroll to position [85, 0]
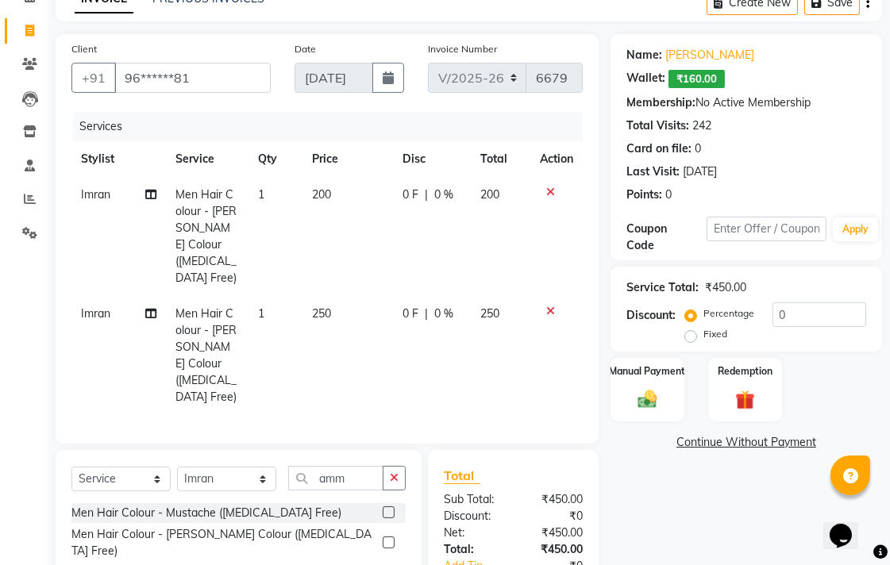
click at [550, 306] on icon at bounding box center [550, 311] width 9 height 11
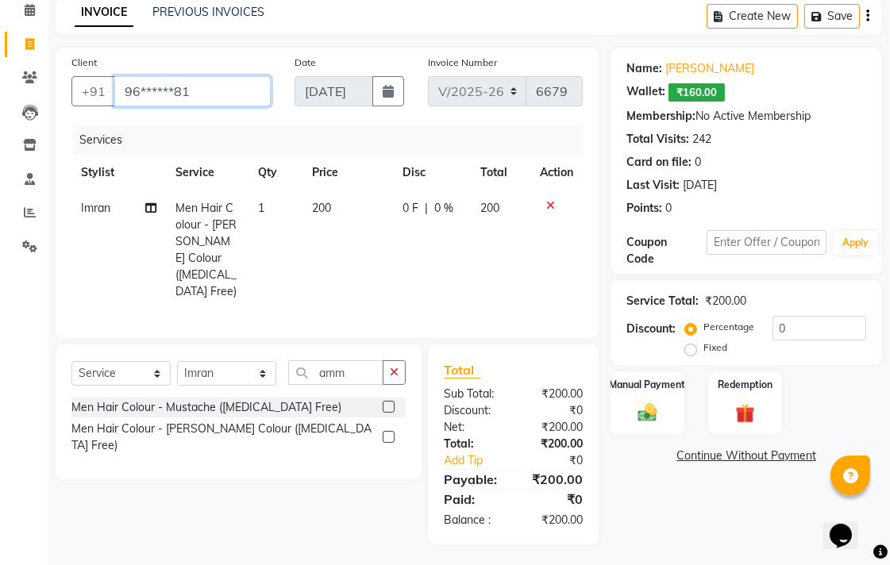
click at [217, 95] on input "96******81" at bounding box center [192, 91] width 156 height 30
type input "9"
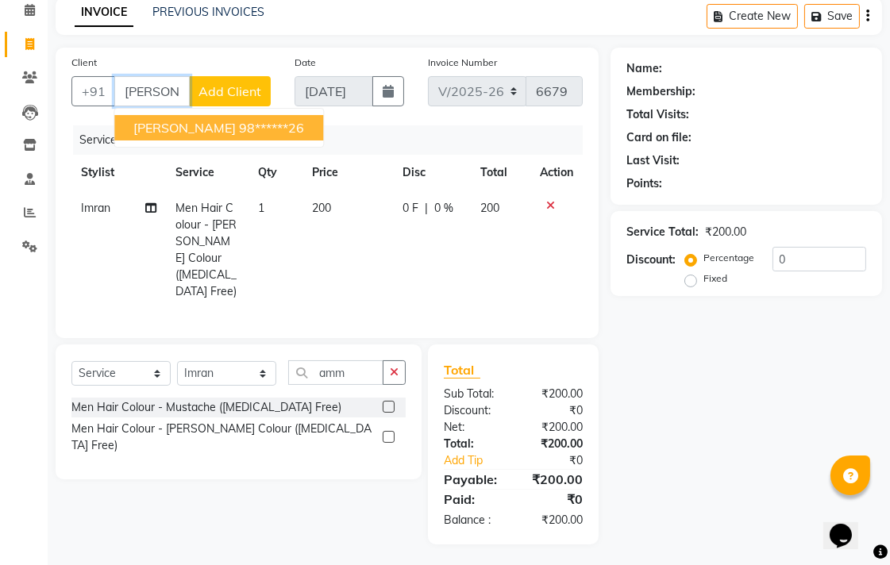
click at [239, 120] on ngb-highlight "98******26" at bounding box center [271, 128] width 65 height 16
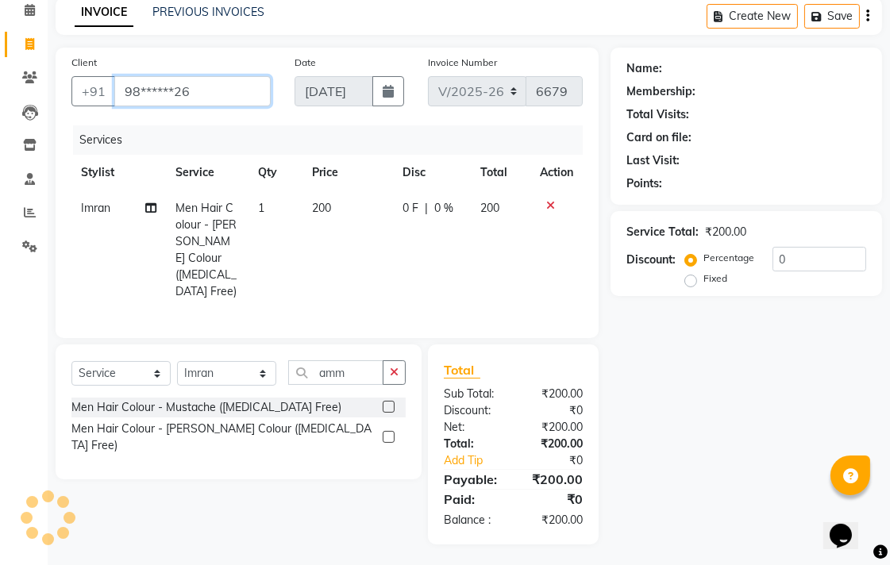
type input "98******26"
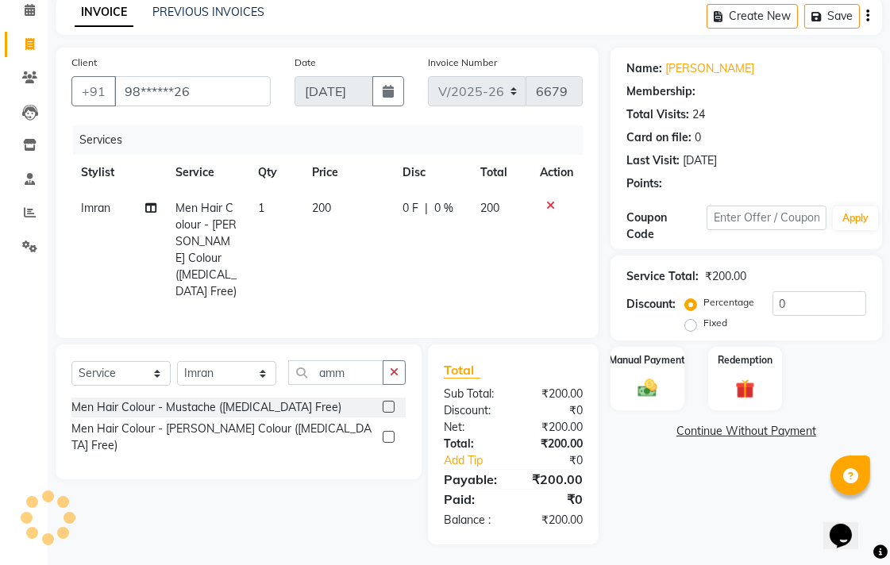
select select "1: Object"
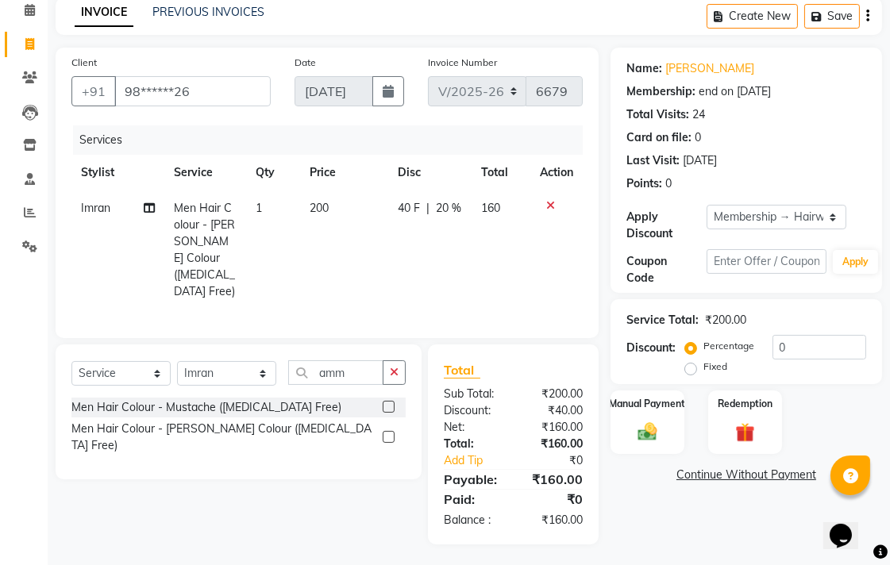
click at [548, 205] on icon at bounding box center [550, 205] width 9 height 11
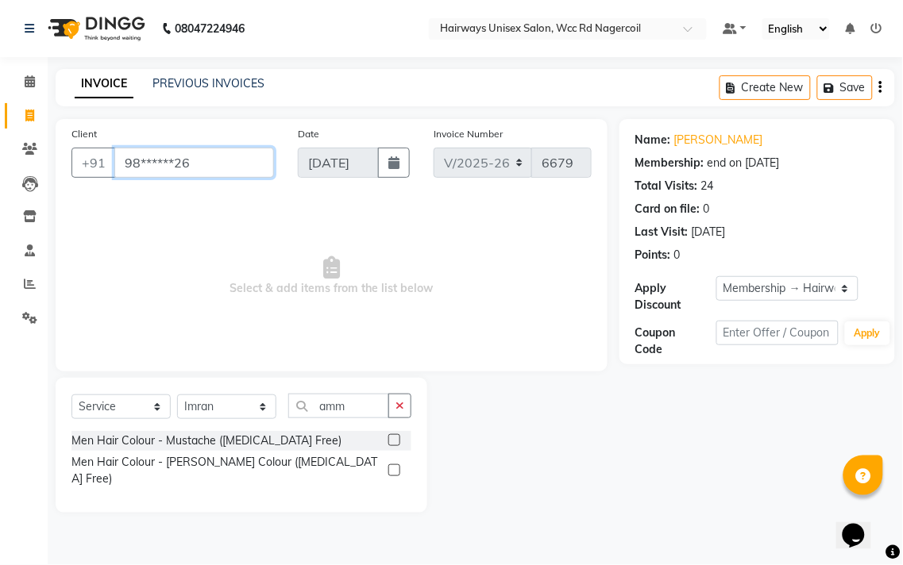
click at [241, 154] on input "98******26" at bounding box center [194, 163] width 160 height 30
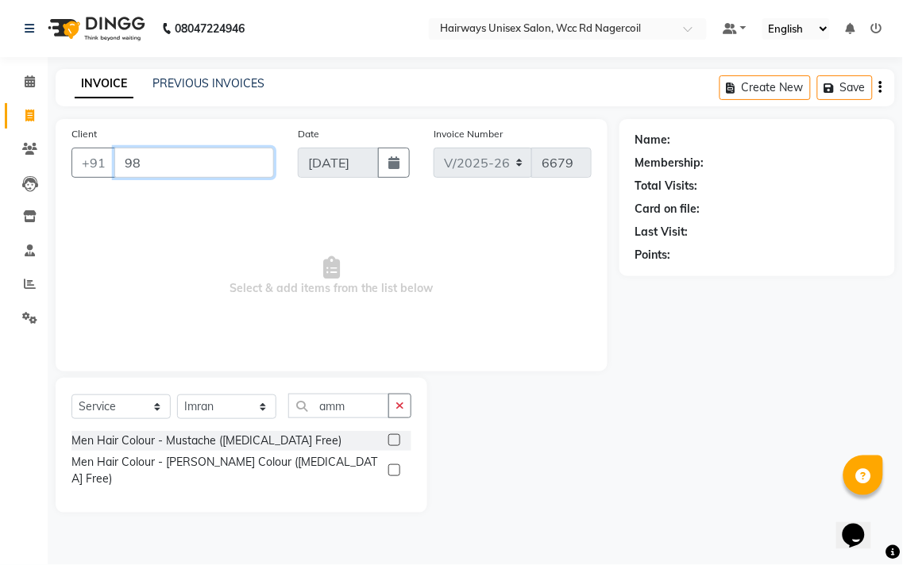
type input "9"
click at [28, 69] on link "Calendar" at bounding box center [24, 82] width 38 height 26
click at [25, 283] on icon at bounding box center [30, 284] width 12 height 12
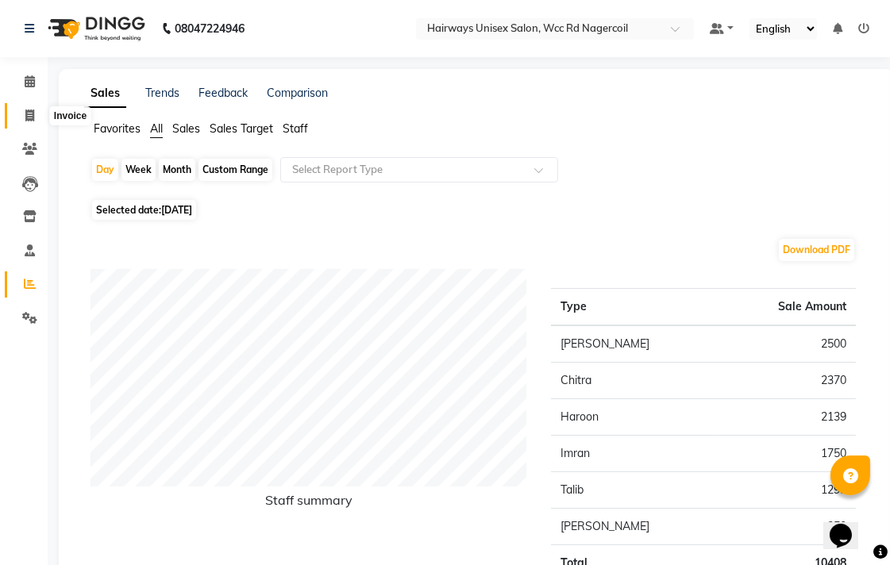
click at [21, 119] on span at bounding box center [30, 116] width 28 height 18
select select "6523"
select select "service"
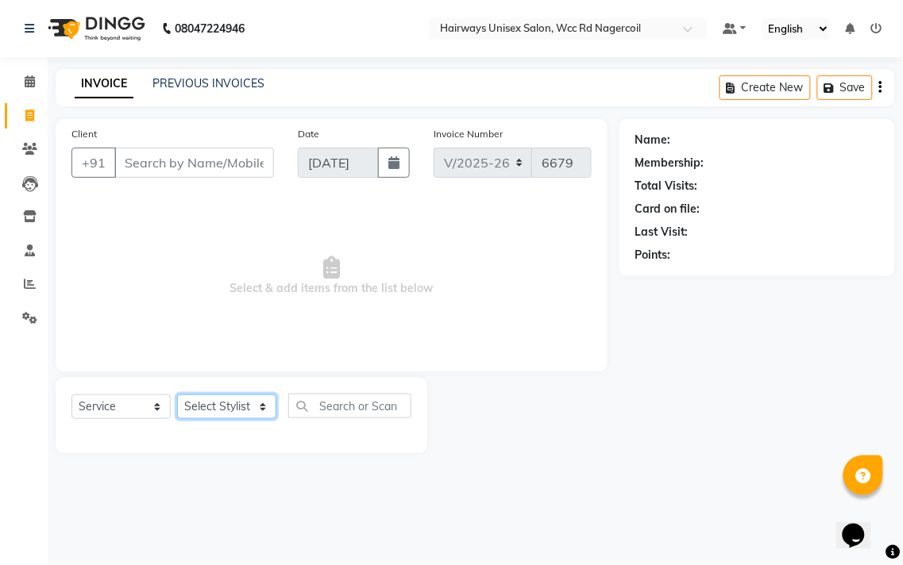
click at [217, 413] on select "Select Stylist Admin Chitra divya [PERSON_NAME] [PERSON_NAME] Reception [PERSON…" at bounding box center [226, 407] width 99 height 25
select select "49916"
click at [177, 395] on select "Select Stylist Admin Chitra divya [PERSON_NAME] [PERSON_NAME] Reception [PERSON…" at bounding box center [226, 407] width 99 height 25
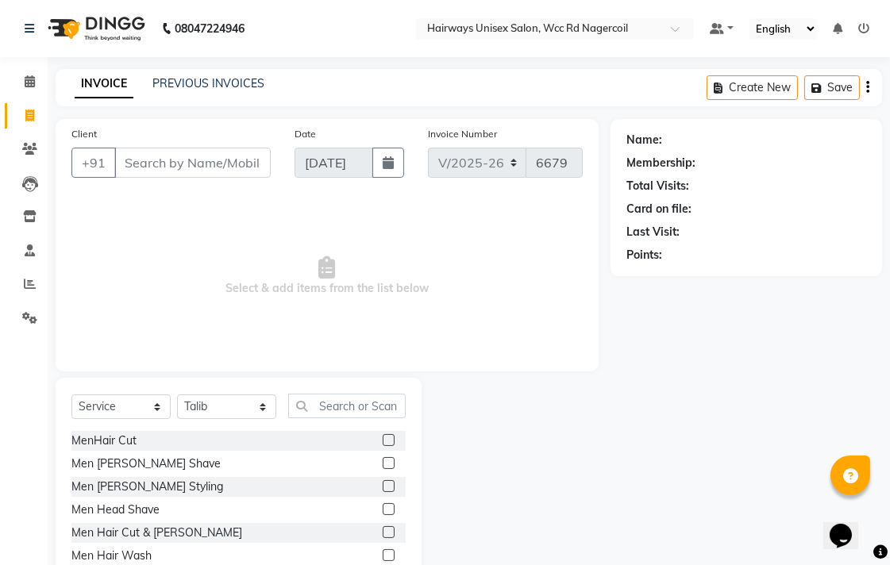
click at [383, 530] on label at bounding box center [389, 532] width 12 height 12
click at [383, 530] on input "checkbox" at bounding box center [388, 533] width 10 height 10
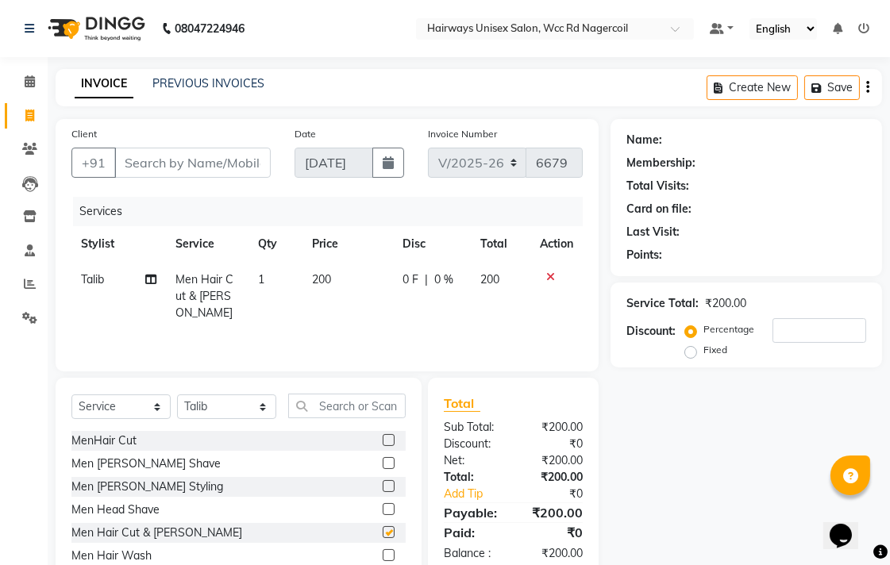
checkbox input "false"
click at [233, 160] on input "Client" at bounding box center [192, 163] width 156 height 30
type input "6"
type input "0"
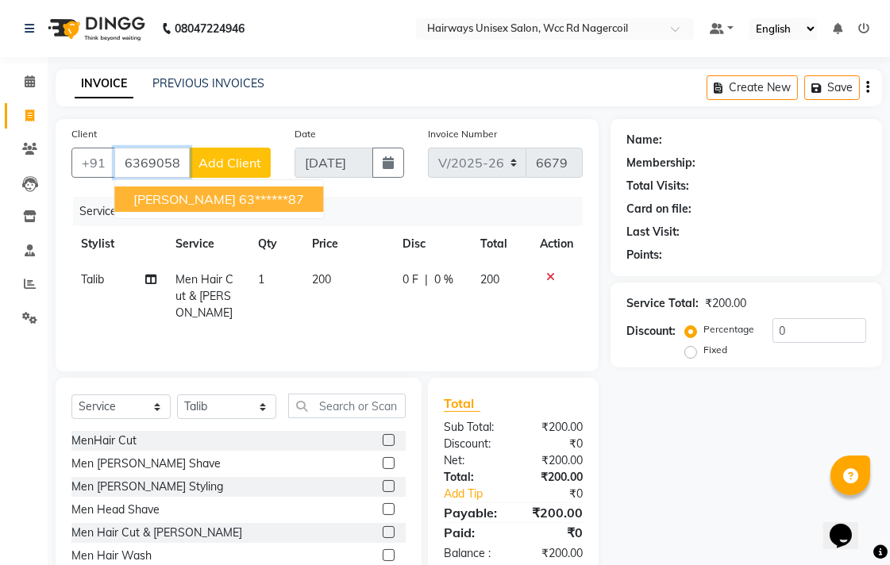
click at [239, 202] on ngb-highlight "63******87" at bounding box center [271, 199] width 65 height 16
type input "63******87"
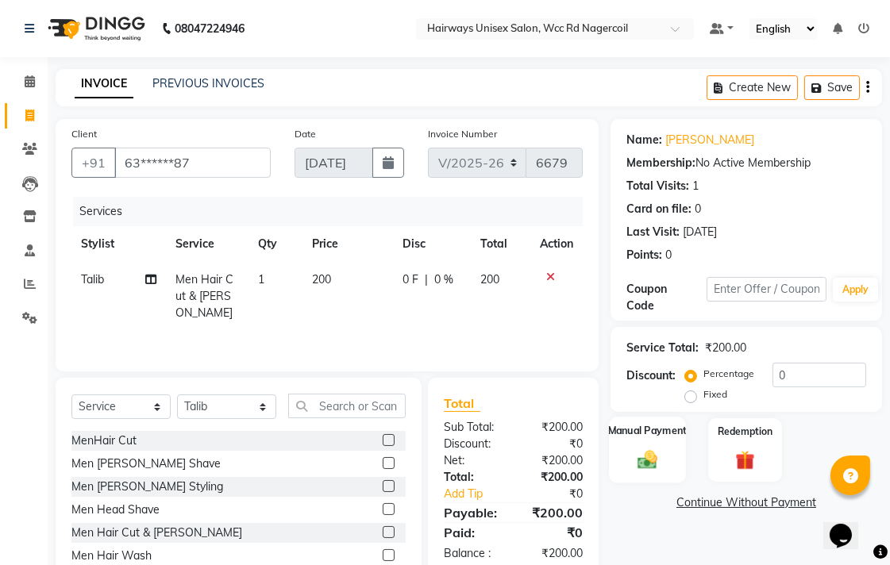
click at [637, 450] on img at bounding box center [647, 459] width 33 height 23
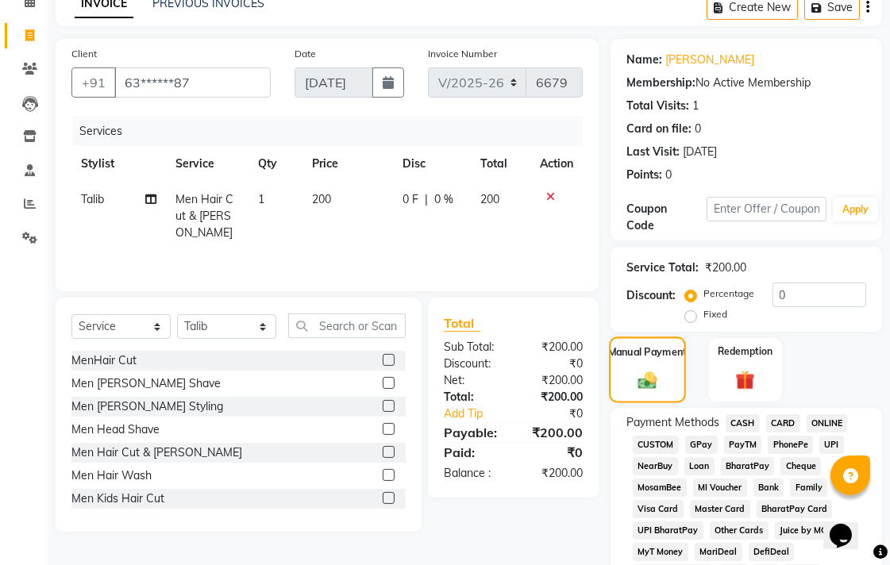
scroll to position [176, 0]
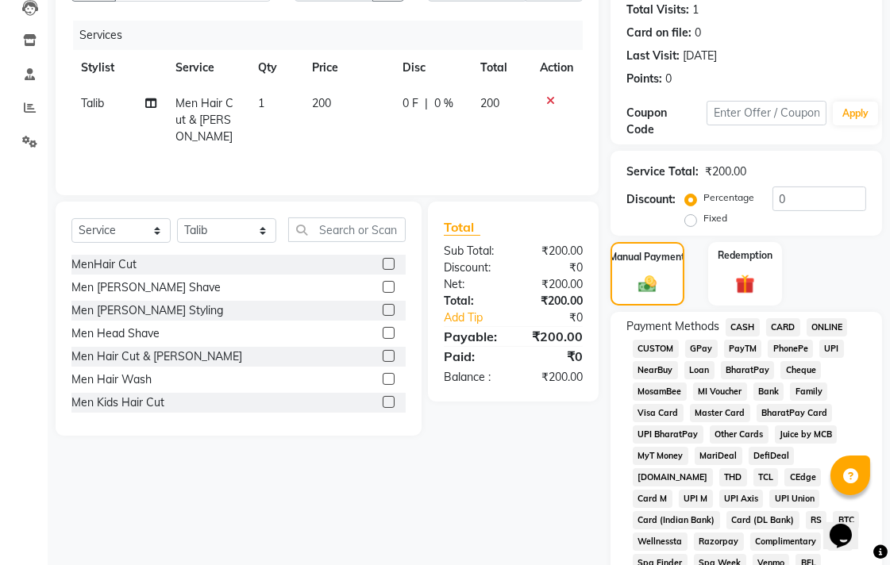
click at [835, 344] on span "UPI" at bounding box center [831, 349] width 25 height 18
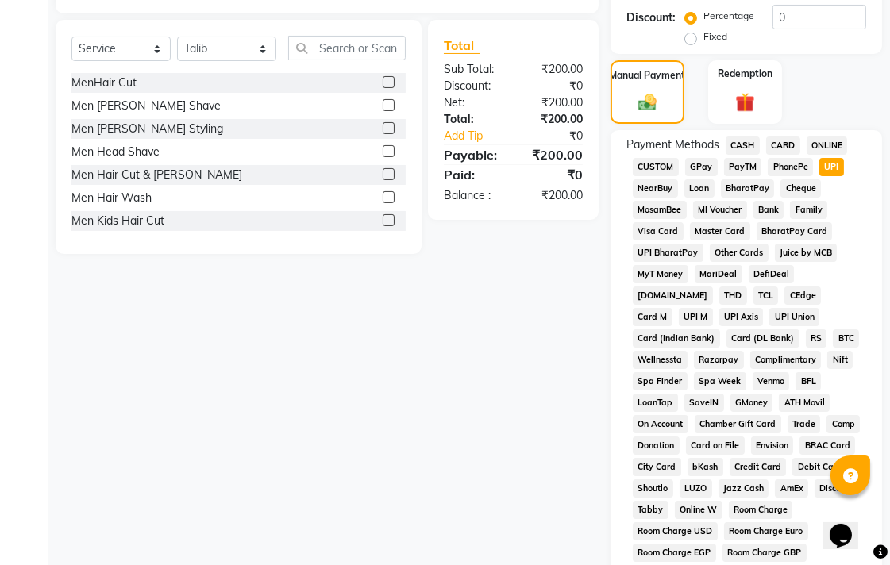
scroll to position [747, 0]
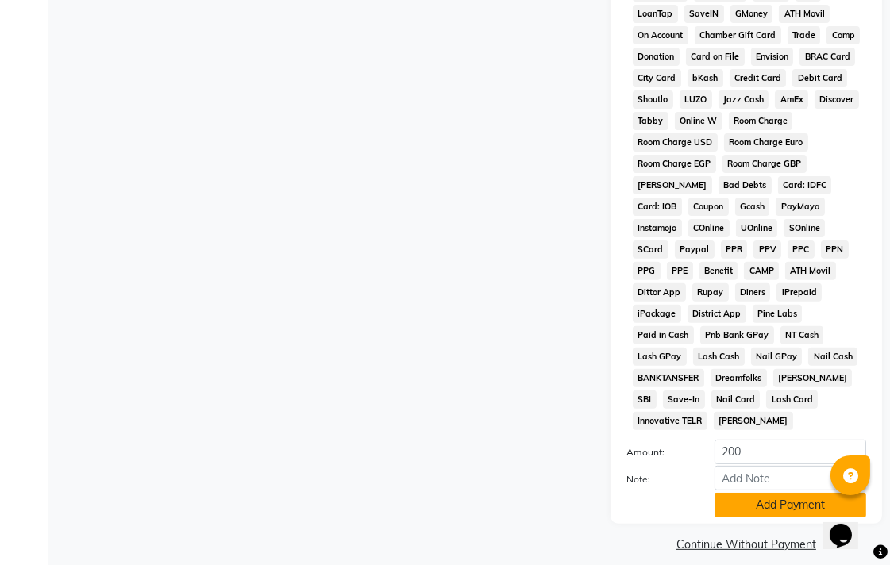
click at [765, 494] on button "Add Payment" at bounding box center [790, 505] width 152 height 25
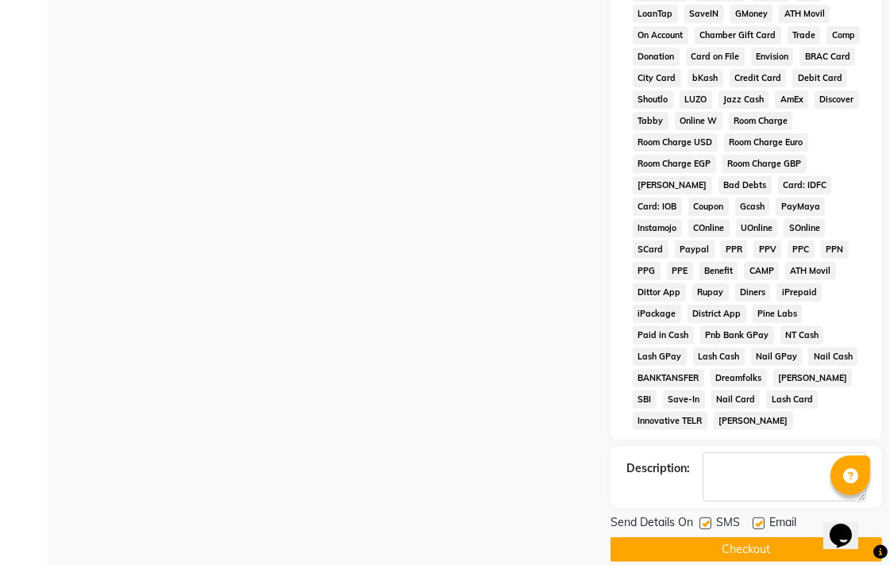
click at [786, 537] on button "Checkout" at bounding box center [745, 549] width 271 height 25
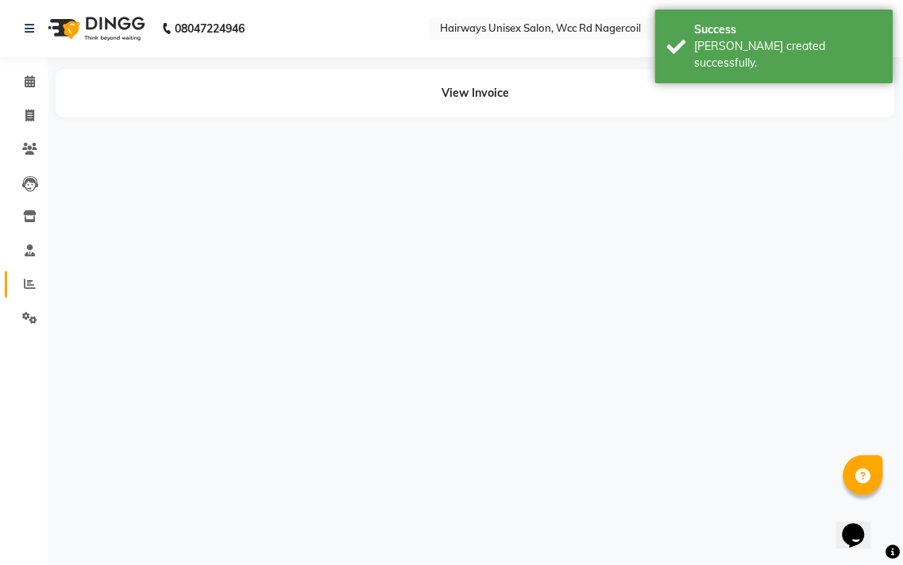
click at [26, 274] on link "Reports" at bounding box center [24, 284] width 38 height 26
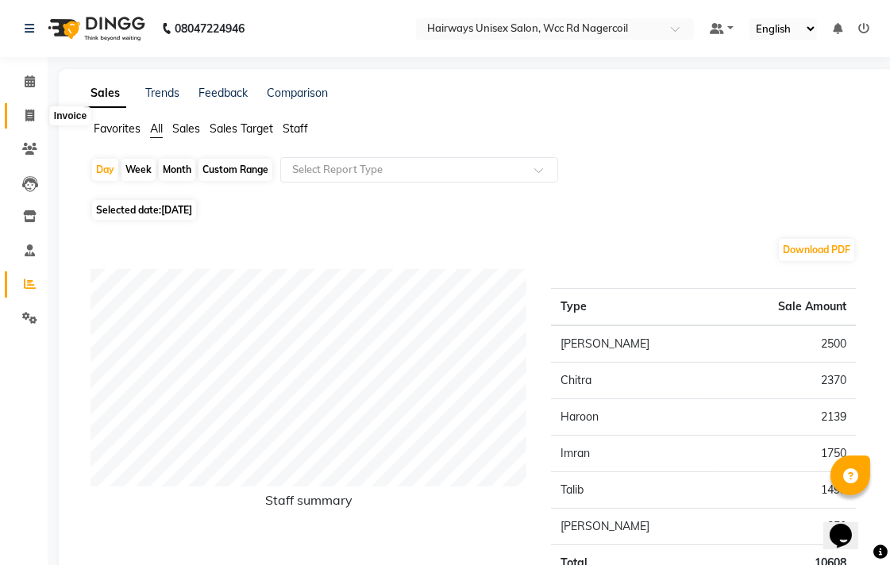
click at [29, 122] on span at bounding box center [30, 116] width 28 height 18
select select "service"
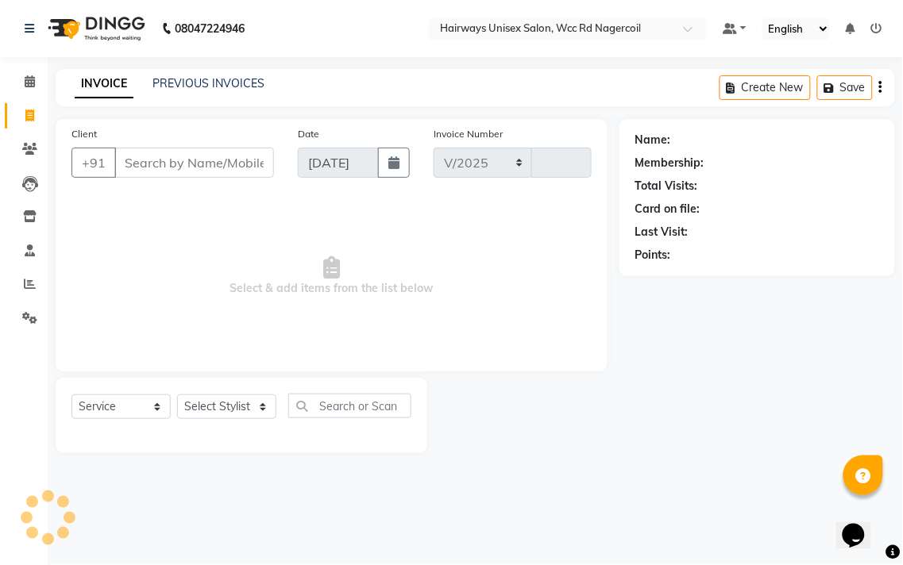
select select "6523"
type input "6680"
click at [235, 413] on select "Select Stylist Admin Chitra divya [PERSON_NAME] [PERSON_NAME] Reception [PERSON…" at bounding box center [226, 407] width 99 height 25
click at [718, 364] on div "Name: Membership: Total Visits: Card on file: Last Visit: Points:" at bounding box center [762, 286] width 287 height 334
